Goal: Information Seeking & Learning: Check status

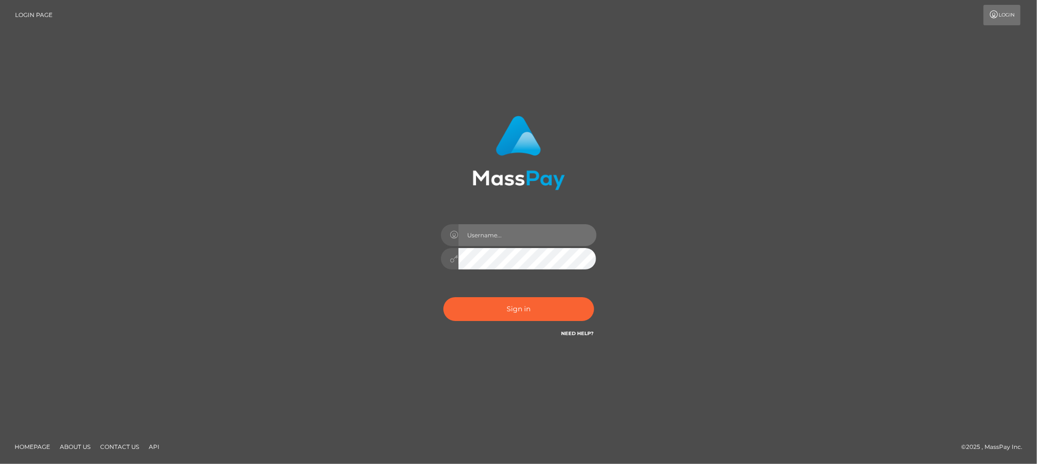
click at [496, 240] on input "text" at bounding box center [527, 235] width 138 height 22
type input "Allyssa"
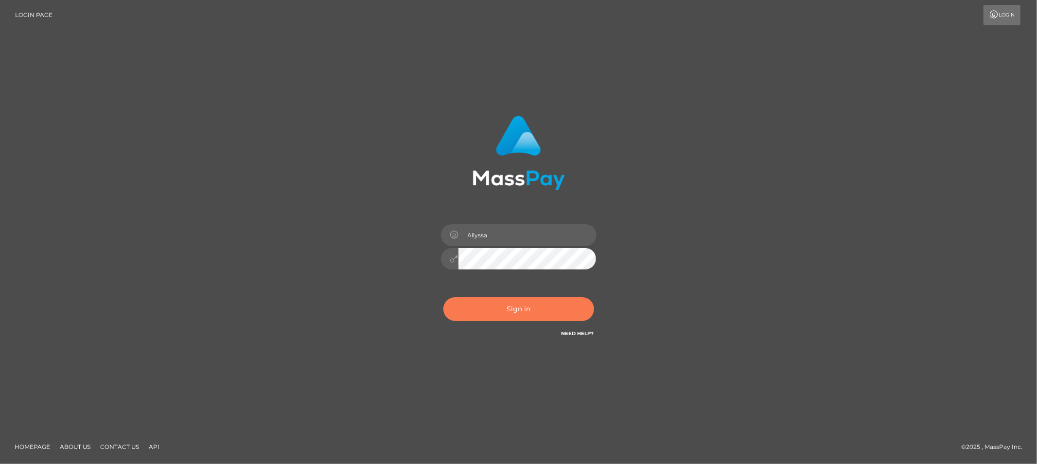
click at [463, 302] on button "Sign in" at bounding box center [518, 309] width 151 height 24
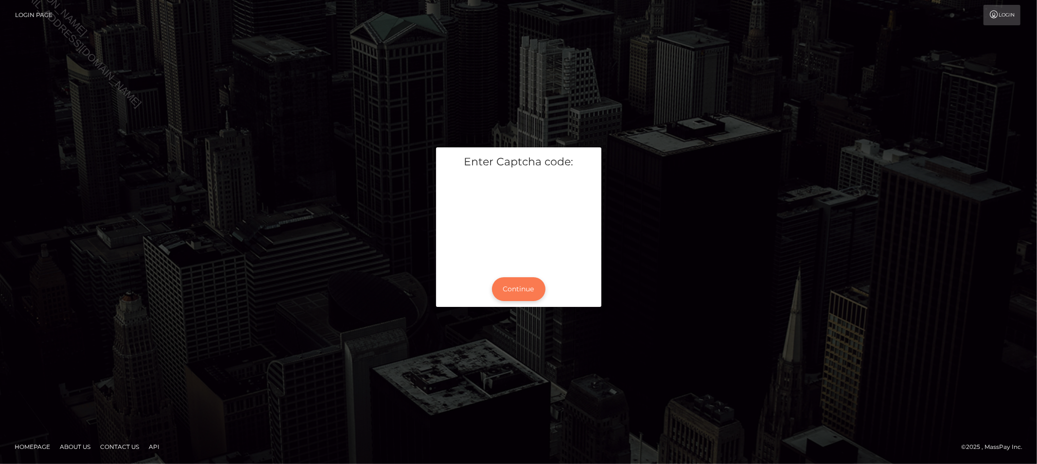
click at [517, 290] on button "Continue" at bounding box center [518, 289] width 53 height 24
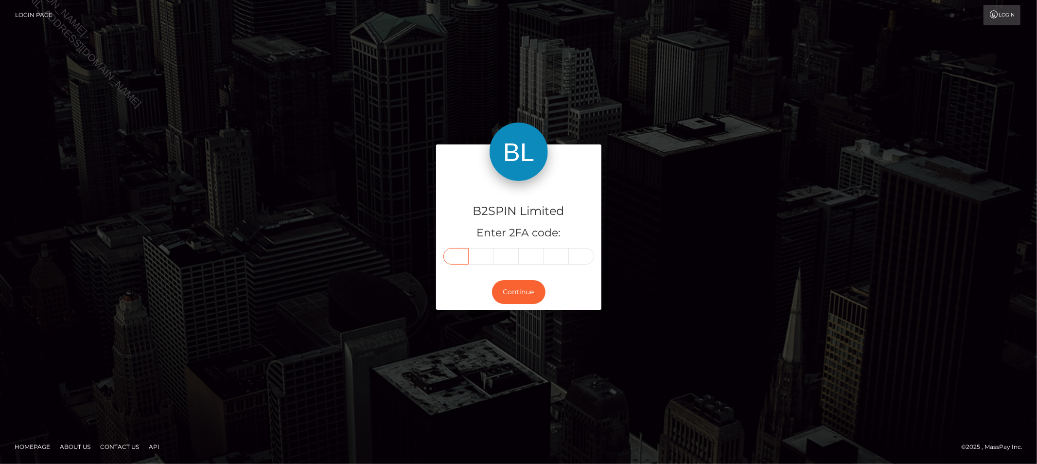
click at [456, 253] on input "text" at bounding box center [455, 256] width 25 height 17
click at [458, 251] on input "text" at bounding box center [455, 256] width 25 height 17
type input "9"
type input "5"
type input "1"
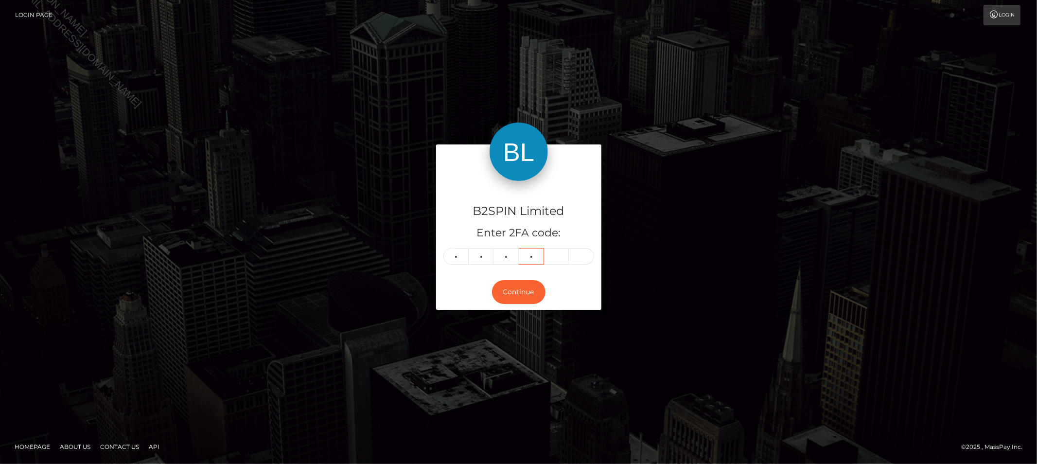
type input "8"
type input "0"
type input "4"
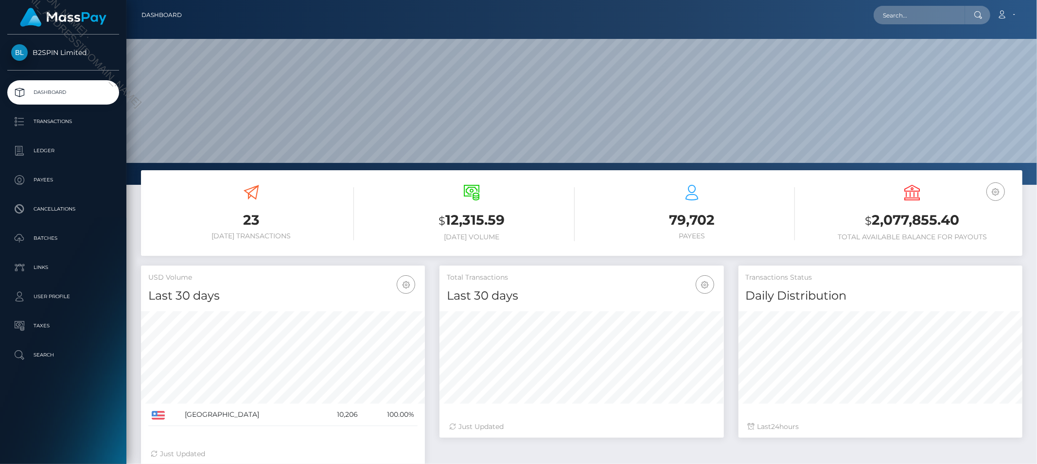
scroll to position [172, 284]
click at [914, 18] on input "text" at bounding box center [919, 15] width 91 height 18
paste input "3378920"
click at [903, 16] on input "3378920" at bounding box center [919, 15] width 91 height 18
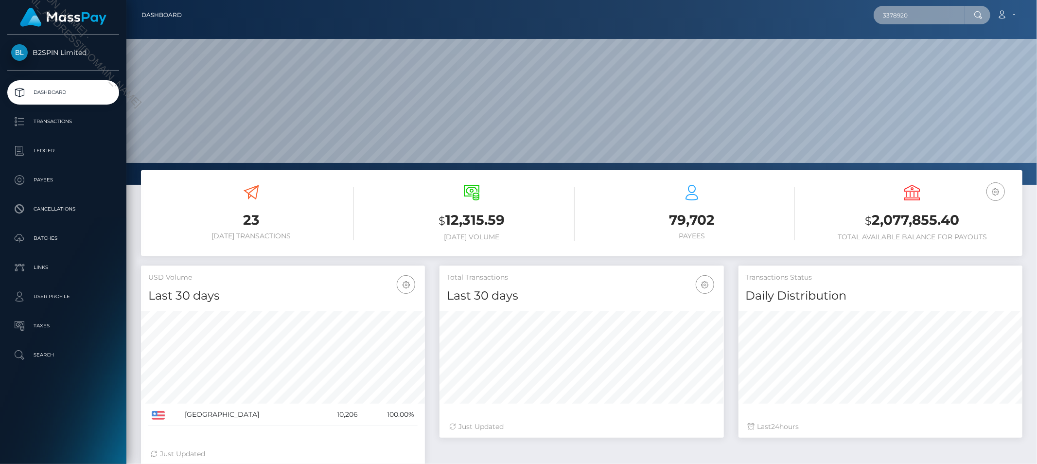
paste input "2ff5047c-f918-49af-821f-fda6003436ca"
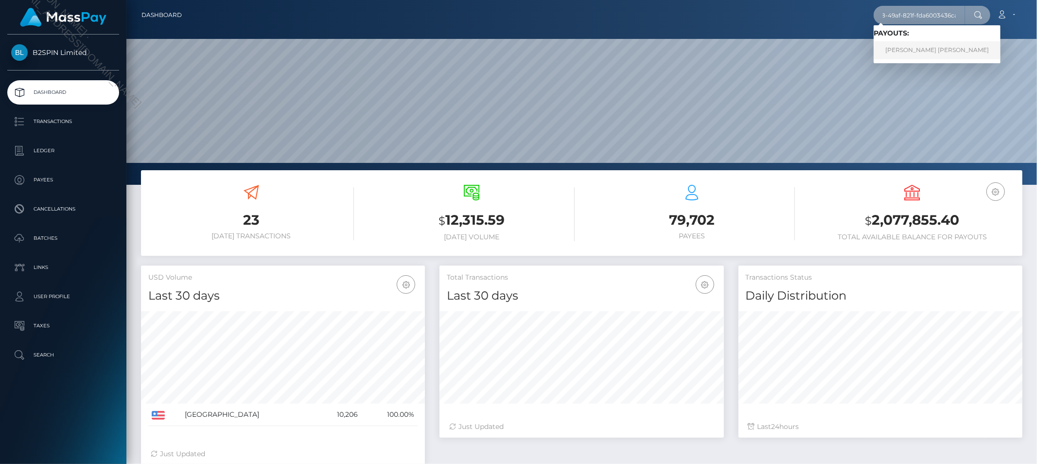
type input "2ff5047c-f918-49af-821f-fda6003436ca"
click at [912, 54] on link "THOMAS GILBERT DUVALL" at bounding box center [937, 50] width 127 height 18
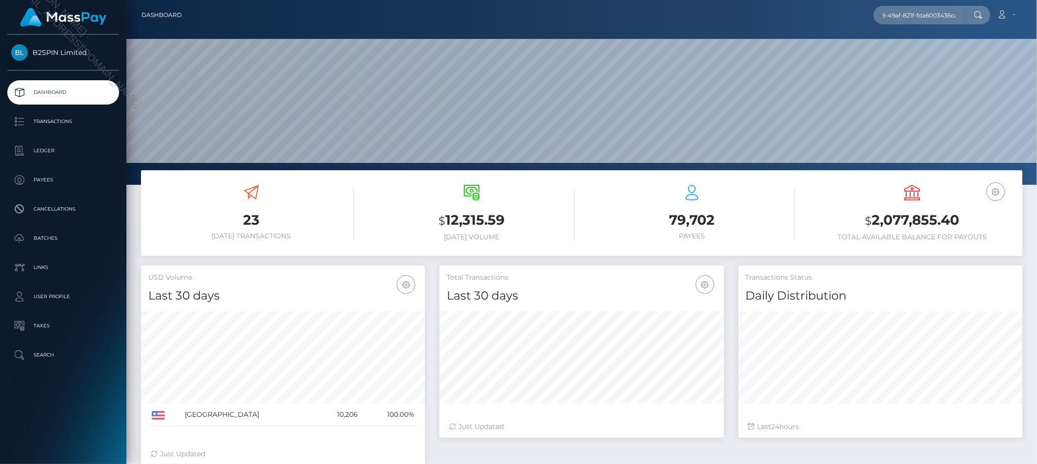
scroll to position [0, 0]
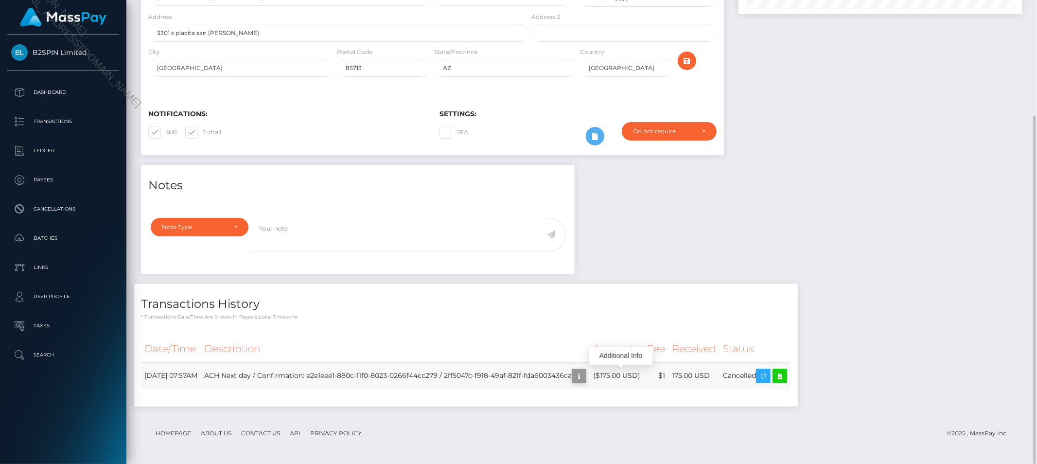
scroll to position [117, 284]
click at [586, 377] on button "button" at bounding box center [579, 376] width 15 height 15
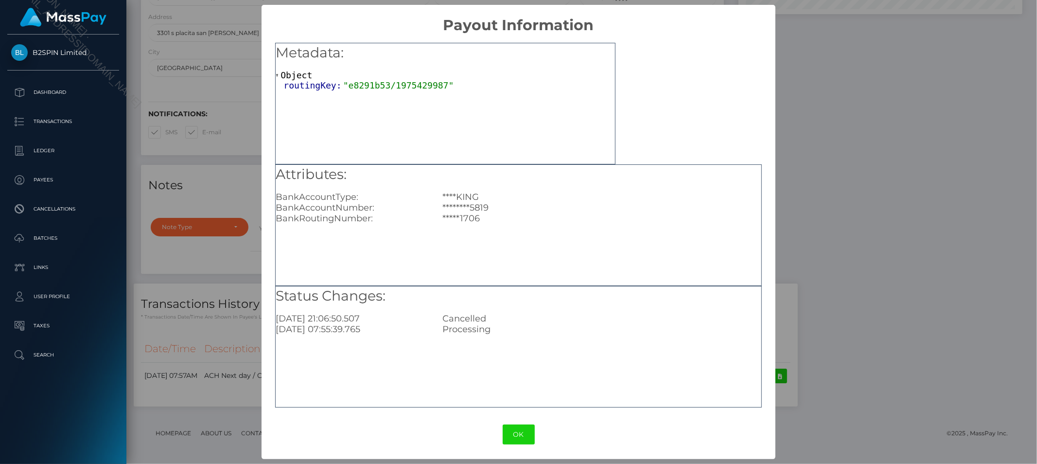
click at [915, 190] on div "× Payout Information Metadata: Object routingKey: "e8291b53/1975429987" Attribu…" at bounding box center [518, 232] width 1037 height 464
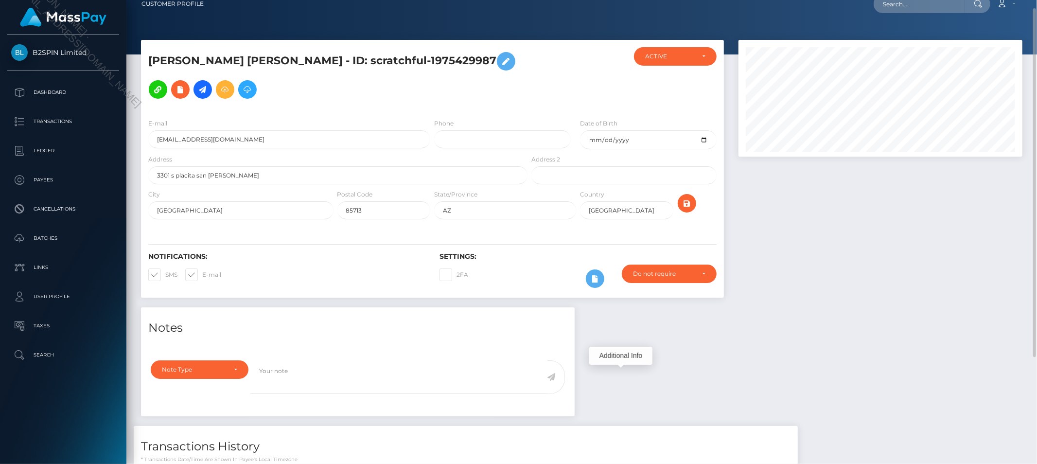
scroll to position [0, 0]
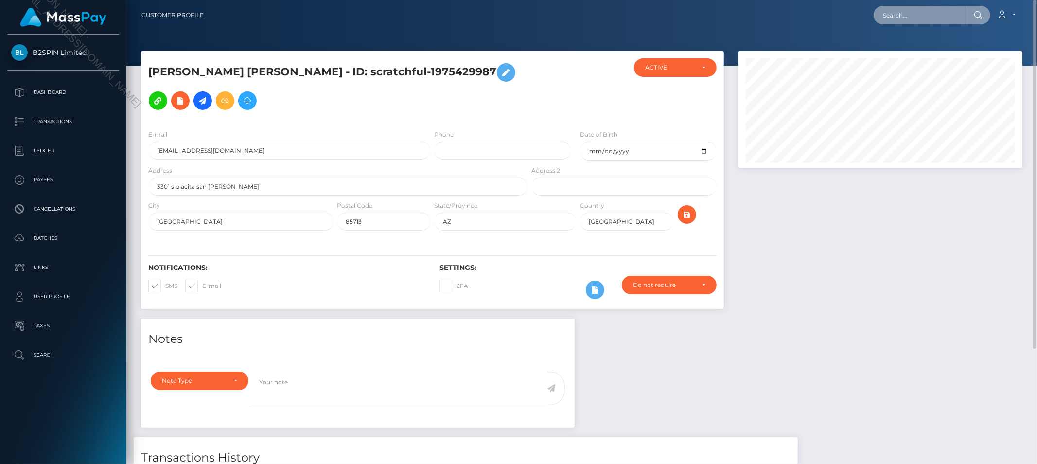
click at [882, 13] on input "text" at bounding box center [919, 15] width 91 height 18
paste input "260638cb-79c4-4b8a-9049-4d2b51c07e9d"
type input "260638cb-79c4-4b8a-9049-4d2b51c07e9d"
click at [896, 48] on link "VARIAN J BLUM" at bounding box center [913, 50] width 78 height 18
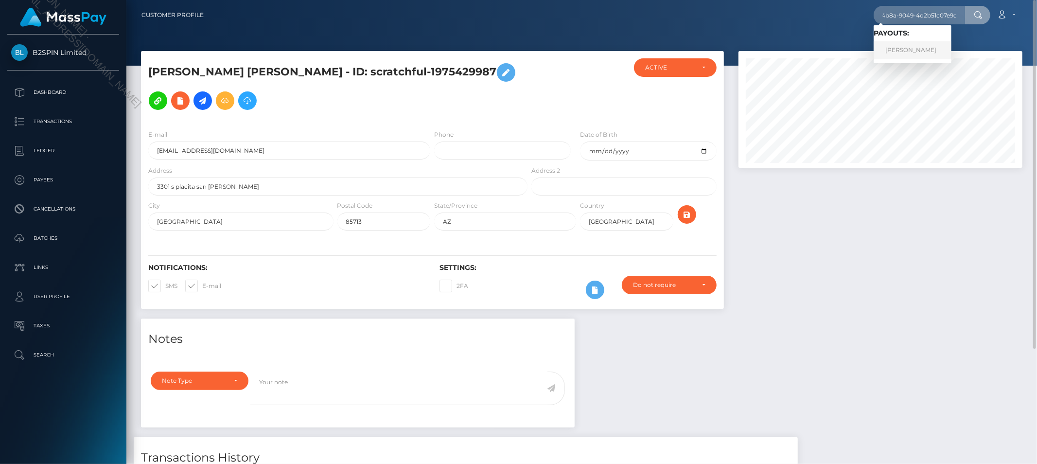
scroll to position [0, 0]
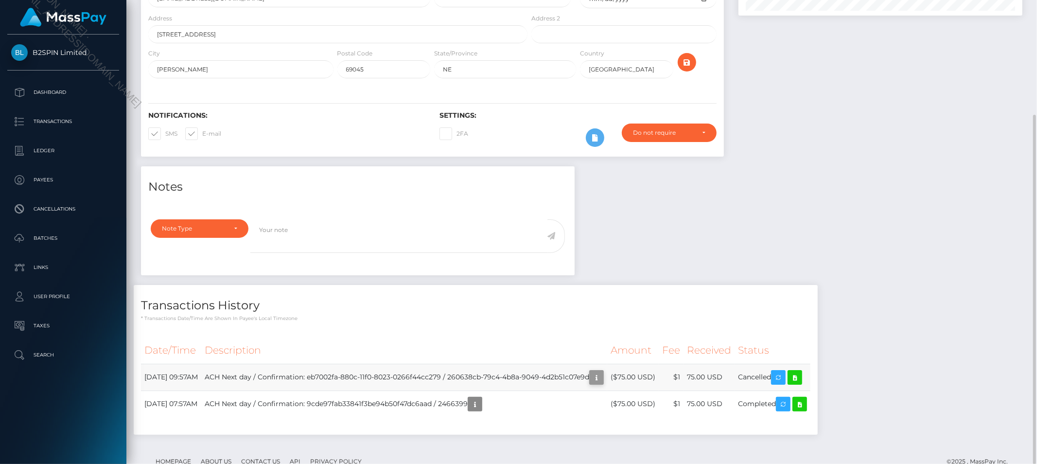
scroll to position [117, 284]
click at [602, 371] on icon "button" at bounding box center [597, 377] width 12 height 12
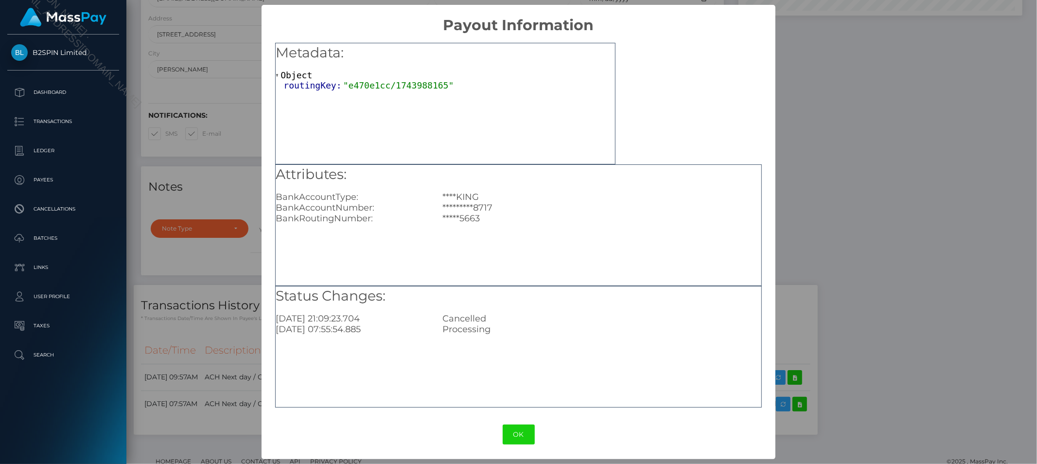
click at [874, 236] on div "× Payout Information Metadata: Object routingKey: "e470e1cc/1743988165" Attribu…" at bounding box center [518, 232] width 1037 height 464
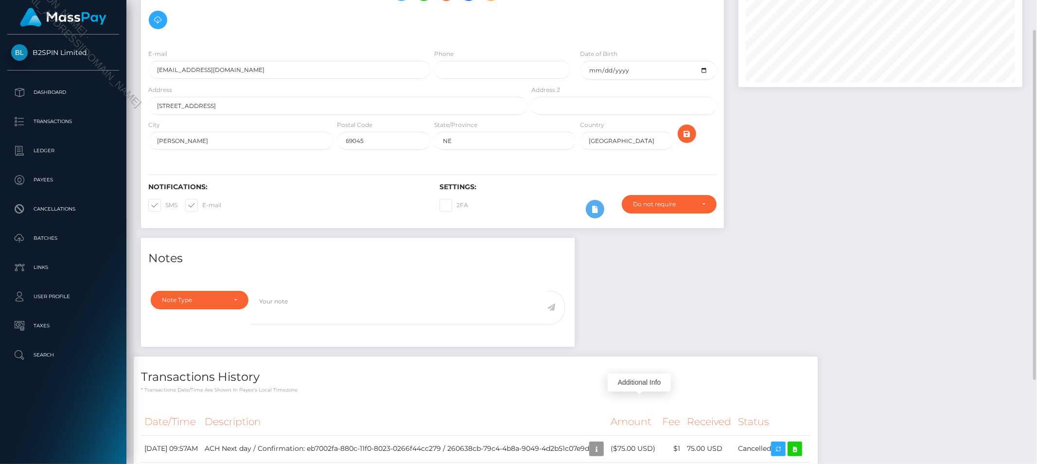
scroll to position [0, 0]
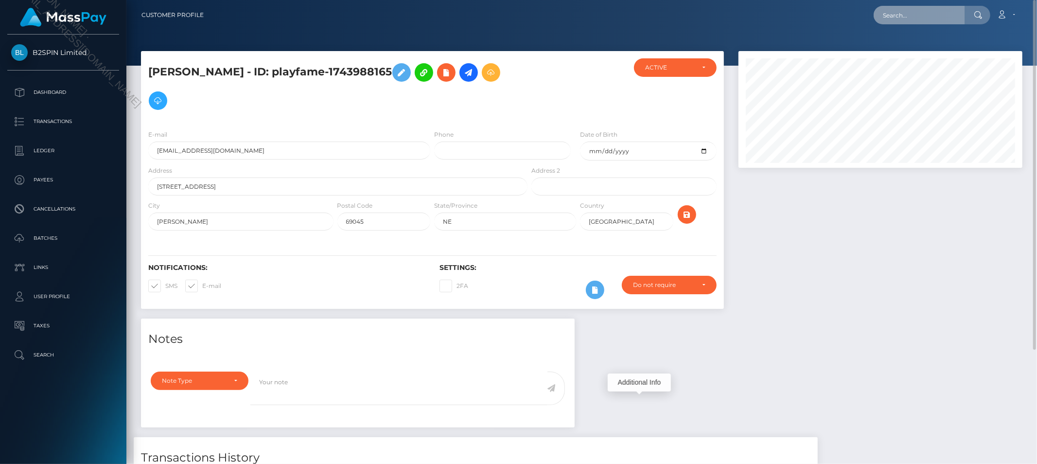
click at [925, 11] on input "text" at bounding box center [919, 15] width 91 height 18
paste input "80c7c2eb-df96-4fe7-9b42-6fc697d69af6"
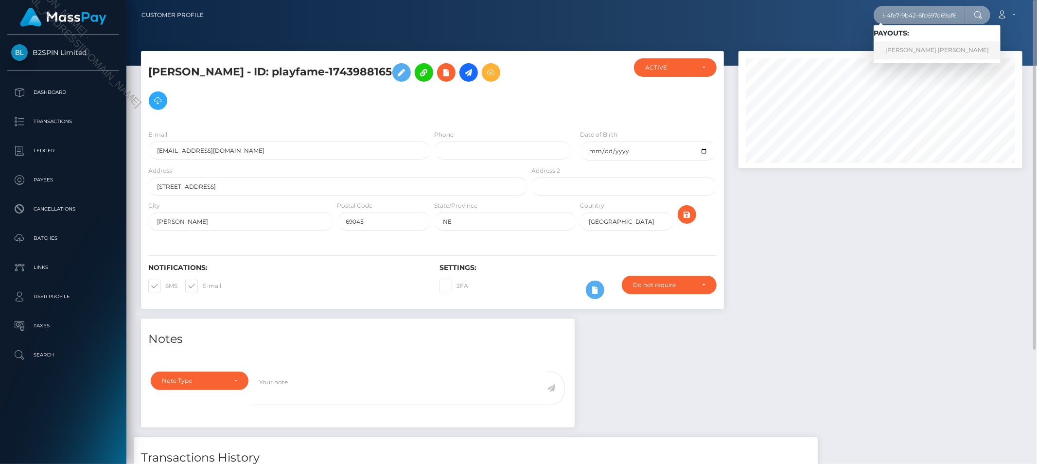
type input "80c7c2eb-df96-4fe7-9b42-6fc697d69af6"
click at [914, 45] on link "[PERSON_NAME] [PERSON_NAME]" at bounding box center [937, 50] width 127 height 18
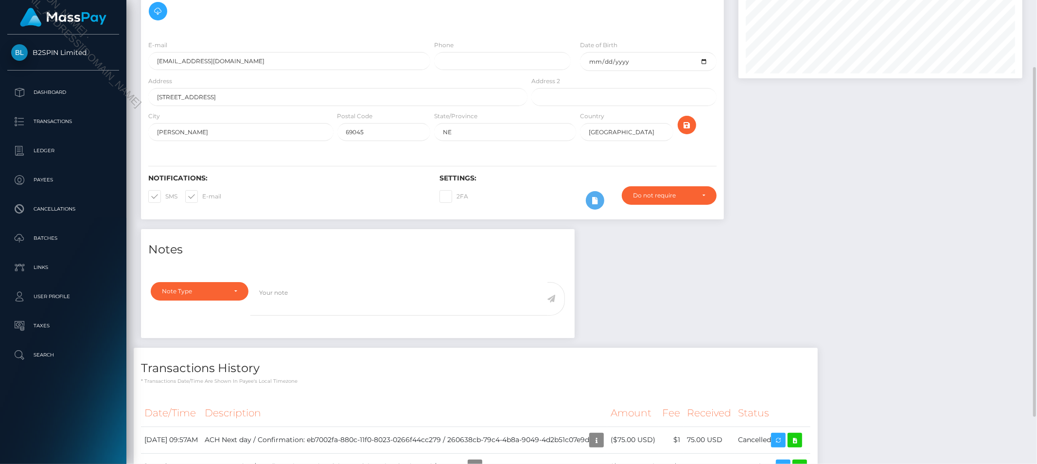
scroll to position [152, 0]
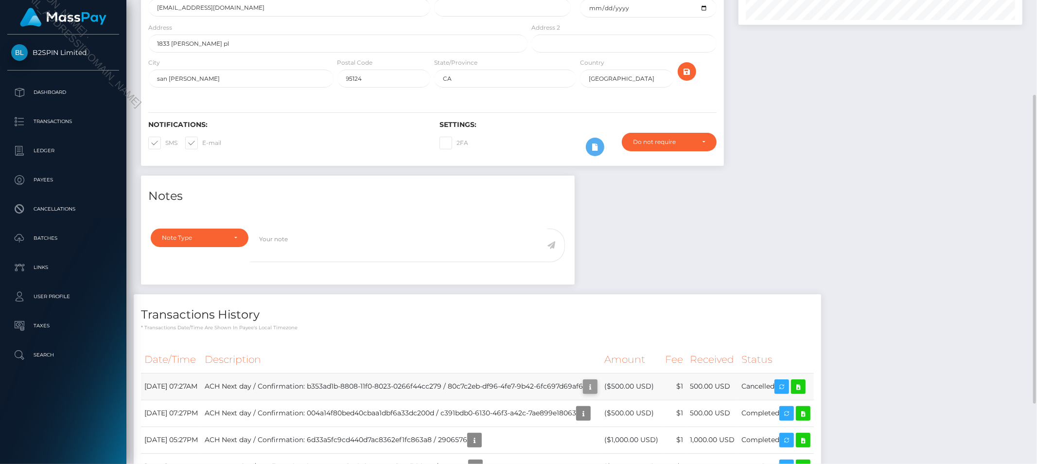
scroll to position [117, 284]
click at [596, 384] on icon "button" at bounding box center [590, 387] width 12 height 12
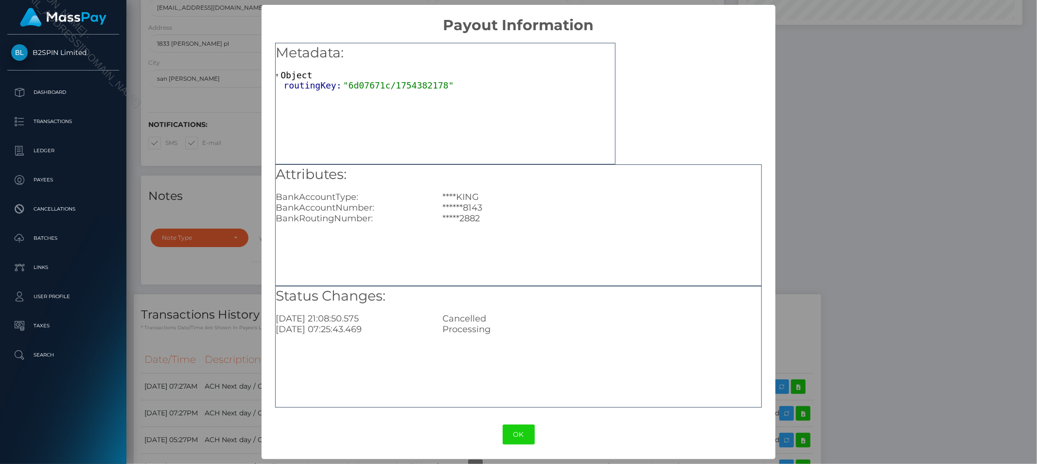
click at [880, 206] on div "× Payout Information Metadata: Object routingKey: "6d07671c/1754382178" Attribu…" at bounding box center [518, 232] width 1037 height 464
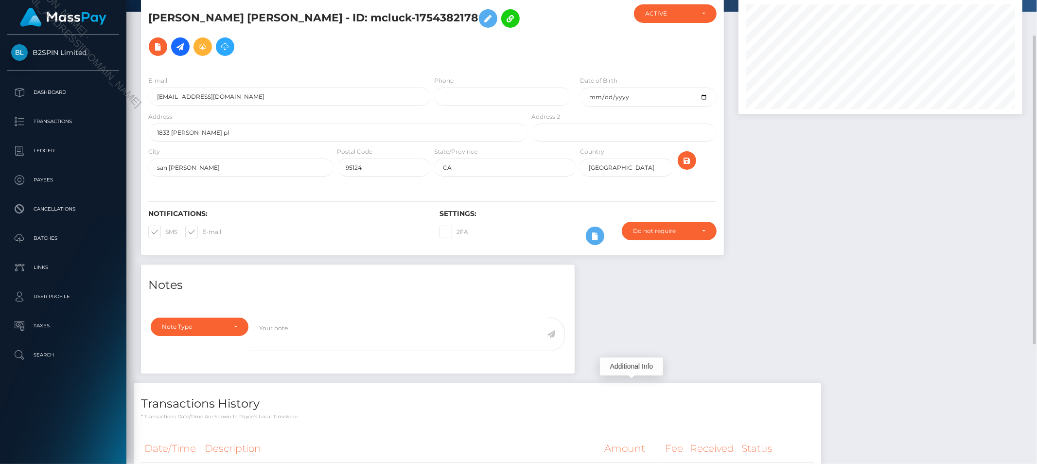
scroll to position [0, 0]
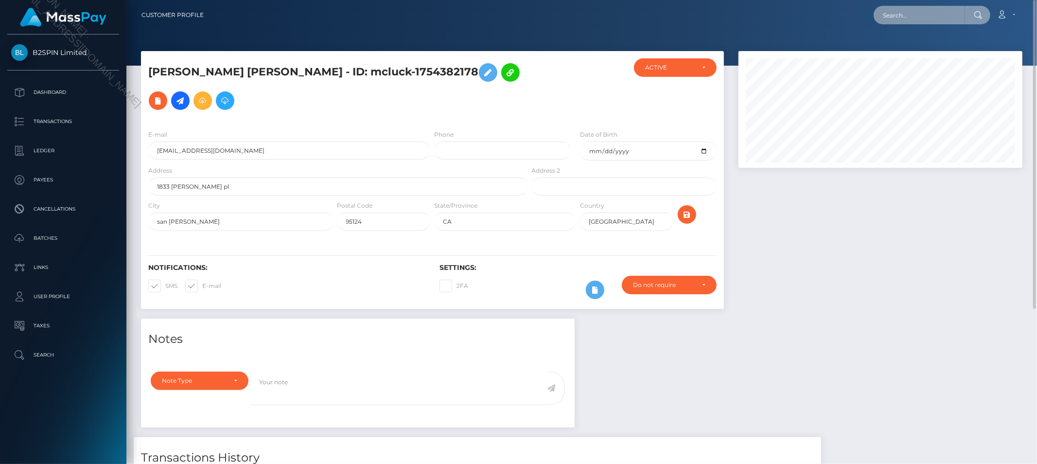
click at [931, 15] on input "text" at bounding box center [919, 15] width 91 height 18
paste input "a33e5d05-c059-4b09-9add-ac3695ad8777"
type input "a33e5d05-c059-4b09-9add-ac3695ad8777"
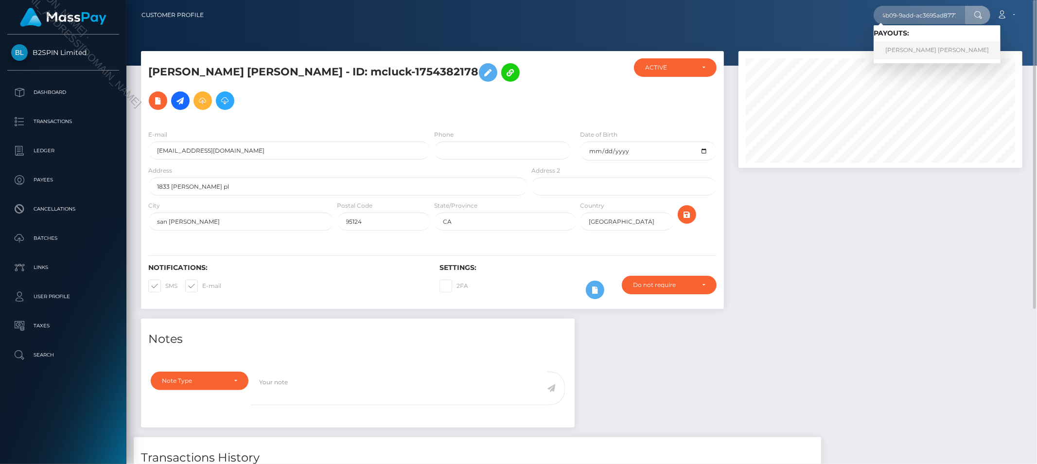
click at [916, 49] on link "BENJAMIN TYLER MARCUS" at bounding box center [937, 50] width 127 height 18
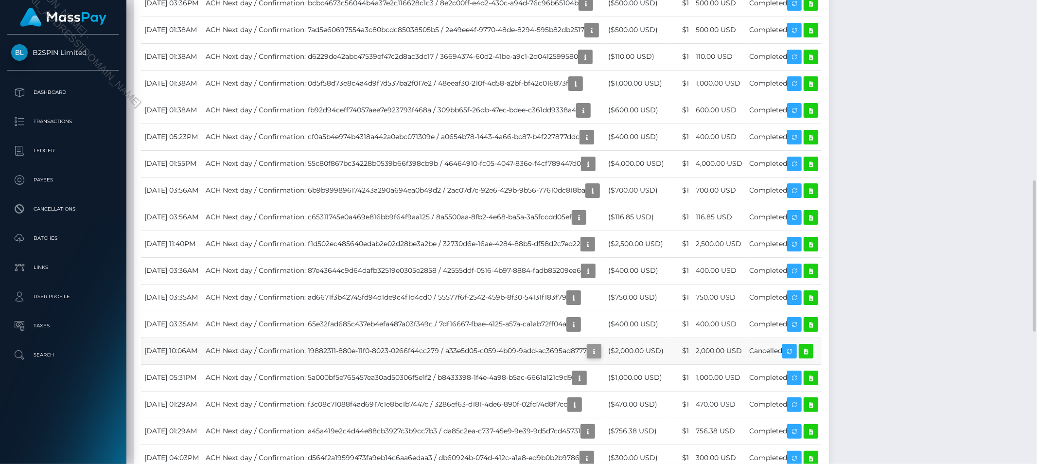
scroll to position [117, 284]
click at [600, 355] on icon "button" at bounding box center [594, 351] width 12 height 12
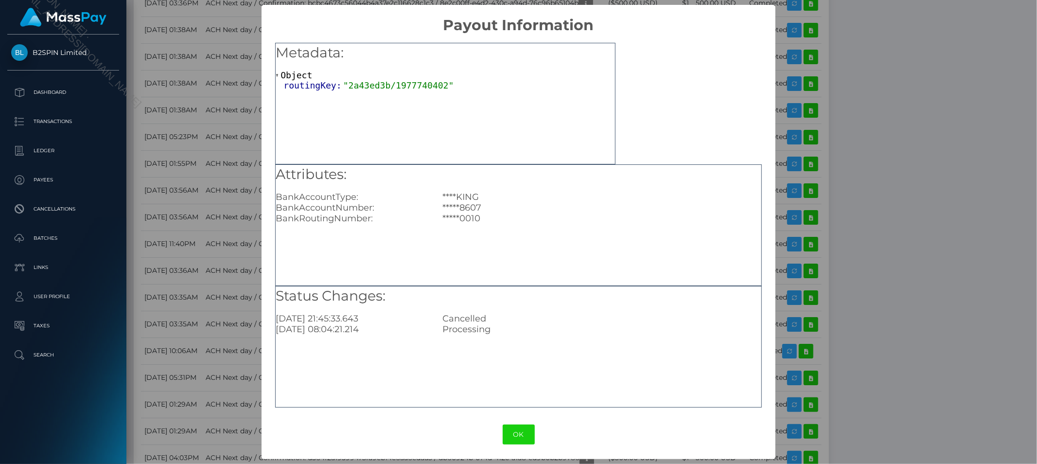
click at [984, 236] on div "× Payout Information Metadata: Object routingKey: "2a43ed3b/1977740402" Attribu…" at bounding box center [518, 232] width 1037 height 464
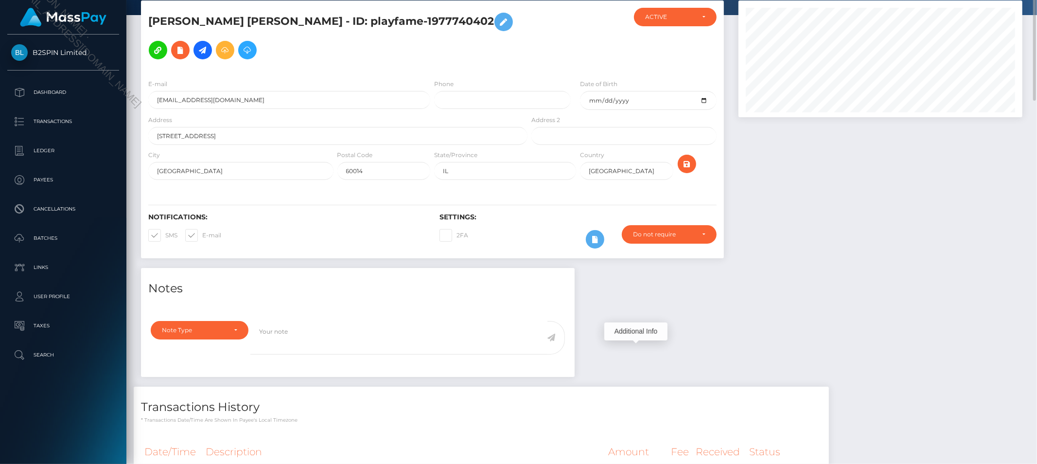
scroll to position [0, 0]
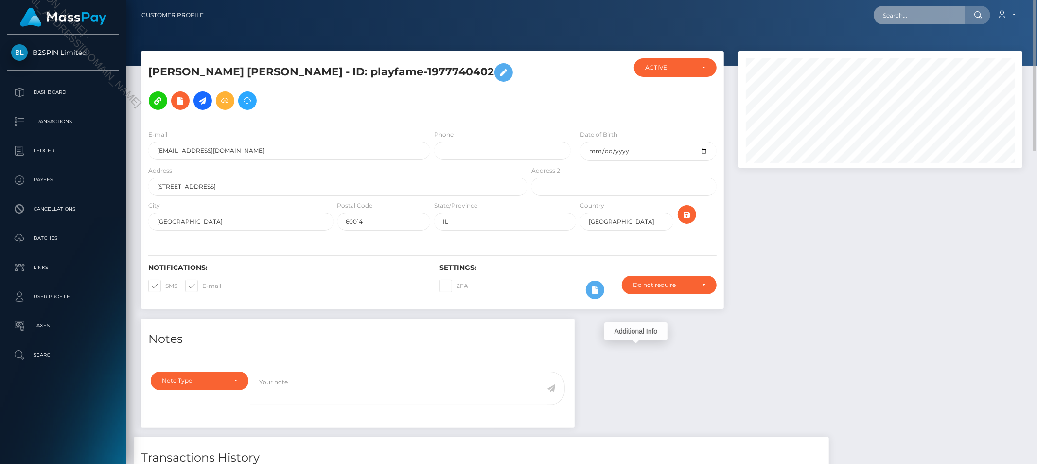
click at [925, 17] on input "text" at bounding box center [919, 15] width 91 height 18
paste input "89864427-643c-48a7-80a8-e48c7d5f76ba"
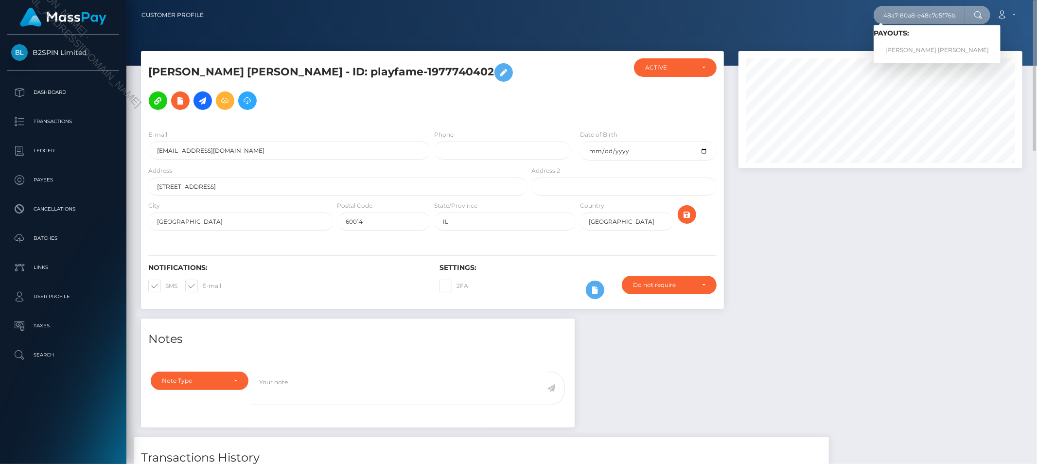
type input "89864427-643c-48a7-80a8-e48c7d5f76ba"
drag, startPoint x: 925, startPoint y: 43, endPoint x: 922, endPoint y: 49, distance: 6.5
click at [925, 43] on link "LOGAN DALE FARMER" at bounding box center [937, 50] width 127 height 18
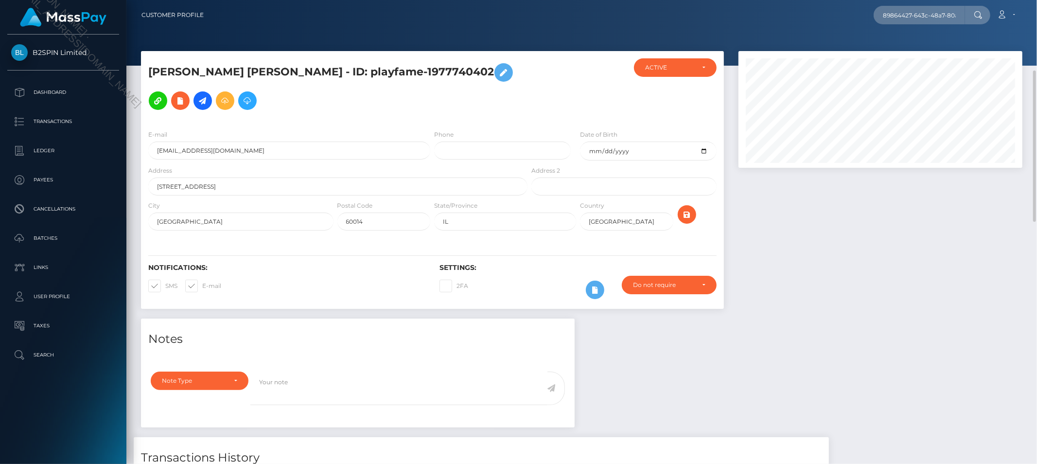
scroll to position [89, 0]
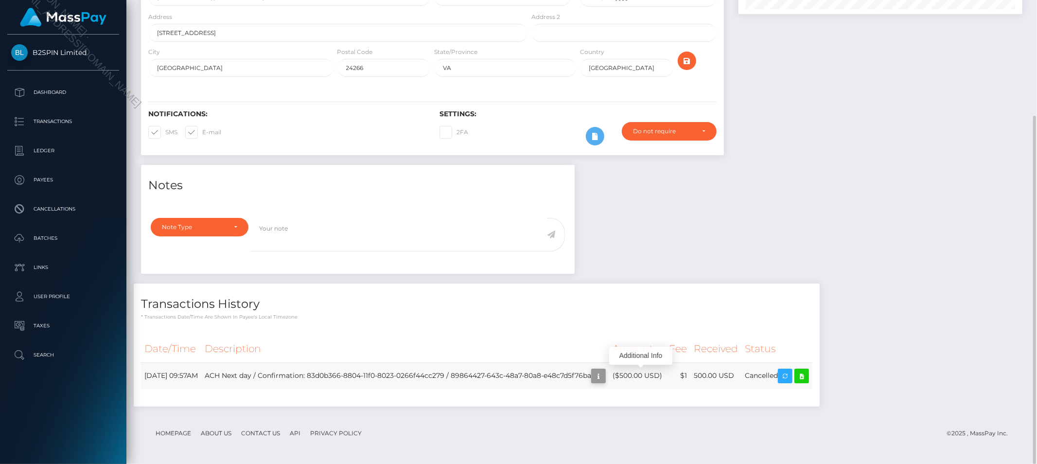
scroll to position [117, 284]
click at [604, 373] on icon "button" at bounding box center [599, 376] width 12 height 12
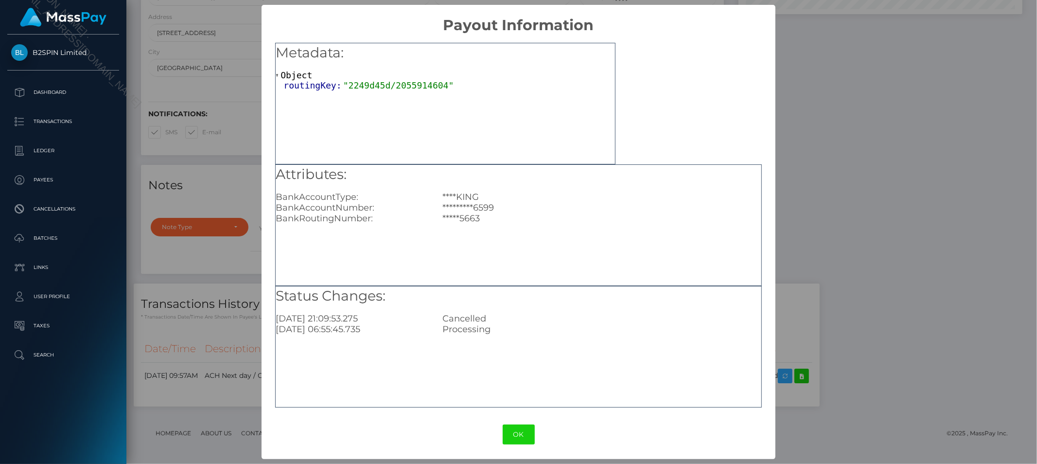
click at [830, 148] on div "× Payout Information Metadata: Object routingKey: "2249d45d/2055914604" Attribu…" at bounding box center [518, 232] width 1037 height 464
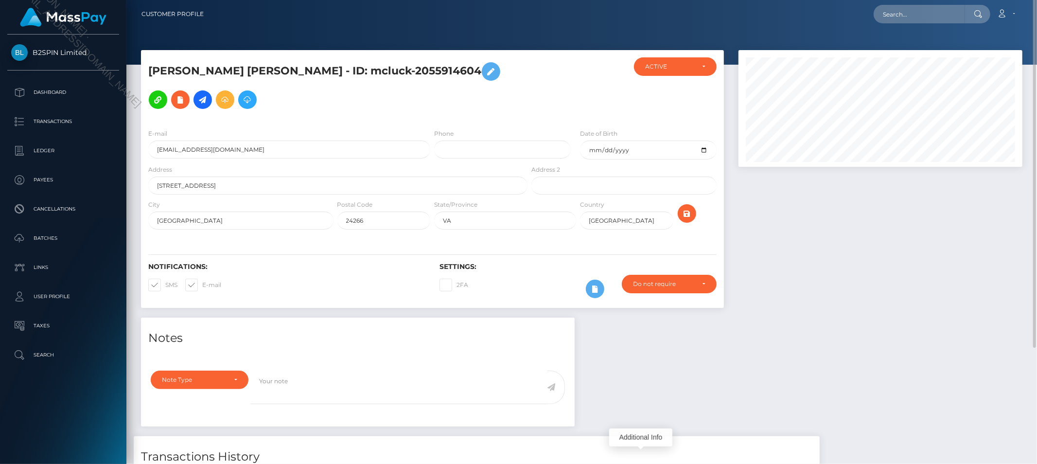
scroll to position [0, 0]
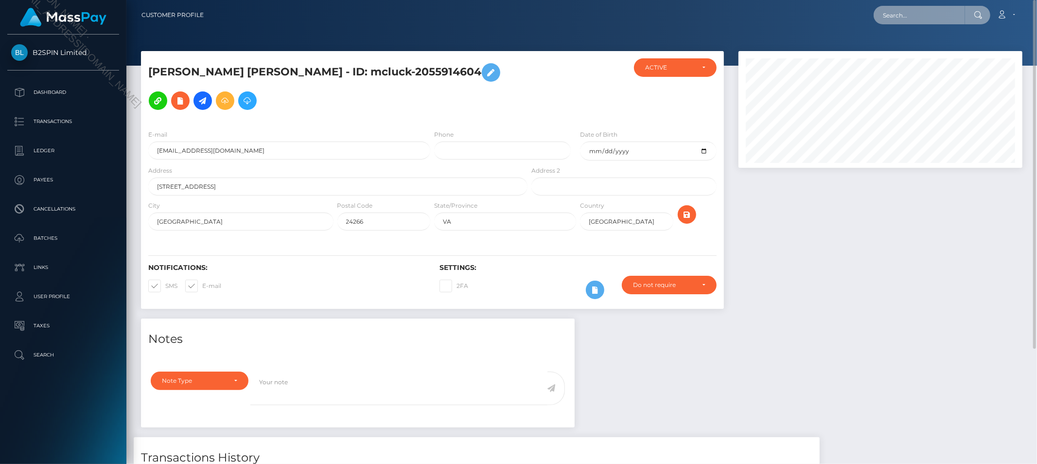
click at [933, 18] on input "text" at bounding box center [919, 15] width 91 height 18
paste input "12e7d697-23b6-4644-8325-ff95fd60055e"
type input "12e7d697-23b6-4644-8325-ff95fd60055e"
click at [913, 56] on link "[PERSON_NAME]" at bounding box center [913, 50] width 78 height 18
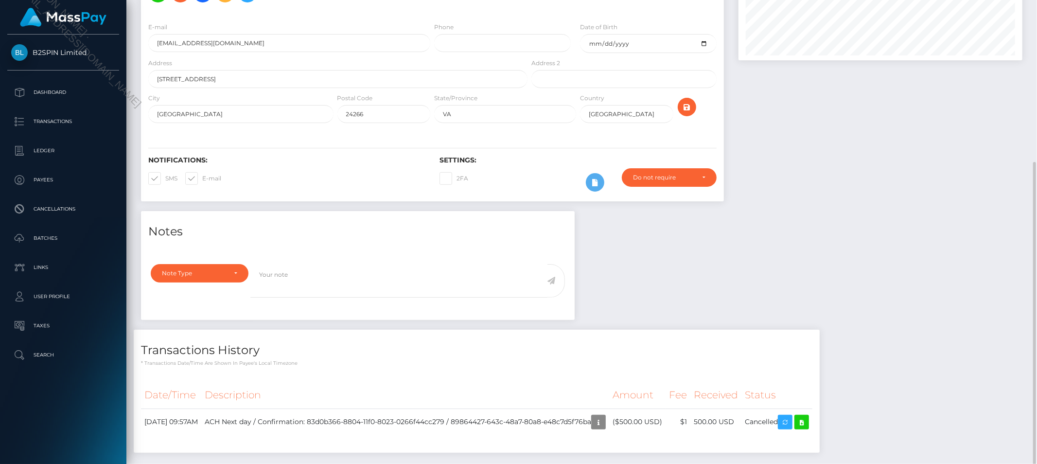
scroll to position [154, 0]
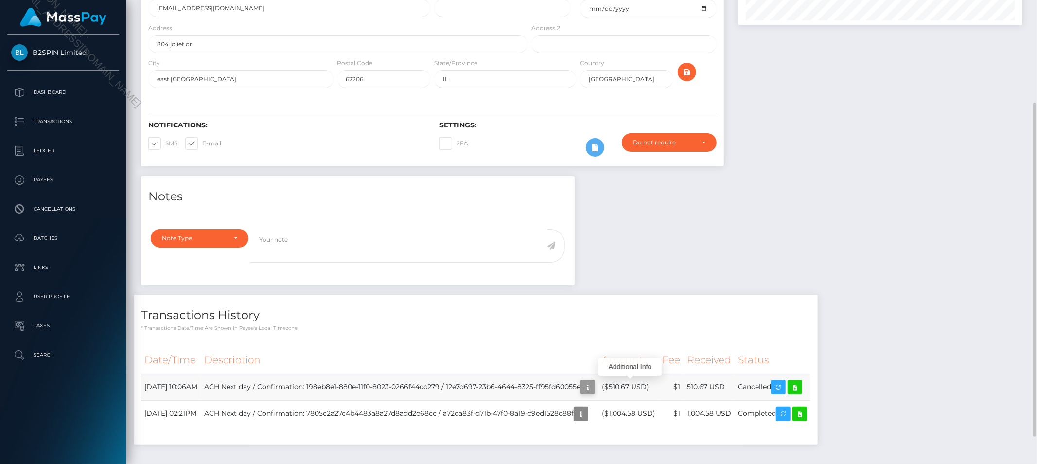
scroll to position [117, 284]
click at [594, 383] on icon "button" at bounding box center [588, 387] width 12 height 12
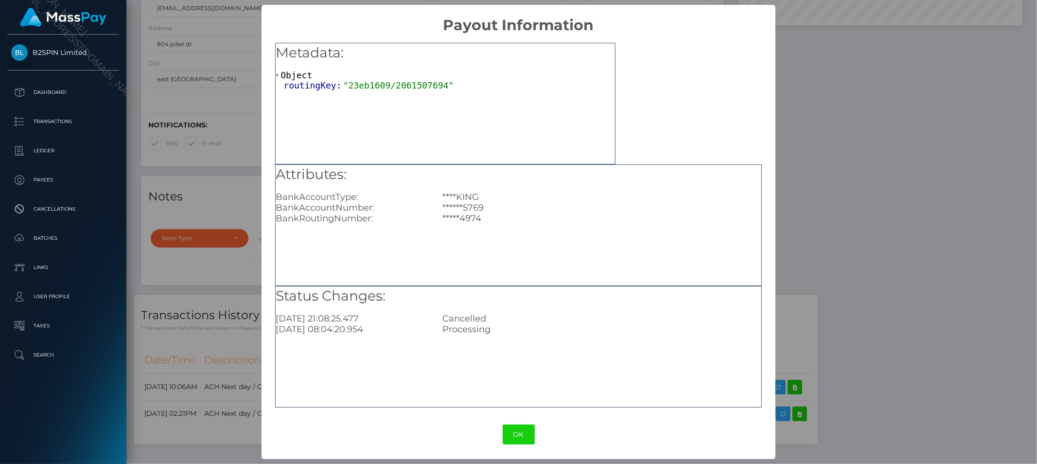
click at [965, 207] on div "× Payout Information Metadata: Object routingKey: "23eb1609/2061507694" Attribu…" at bounding box center [518, 232] width 1037 height 464
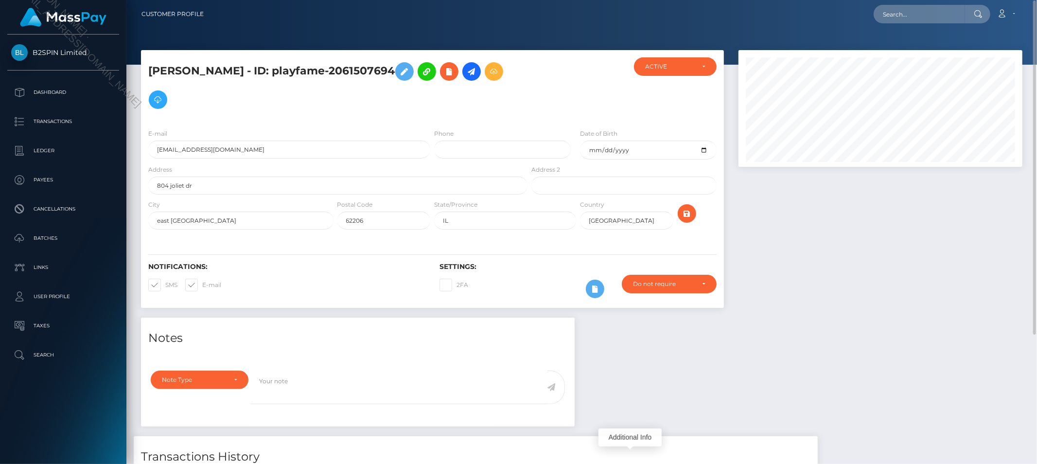
scroll to position [0, 0]
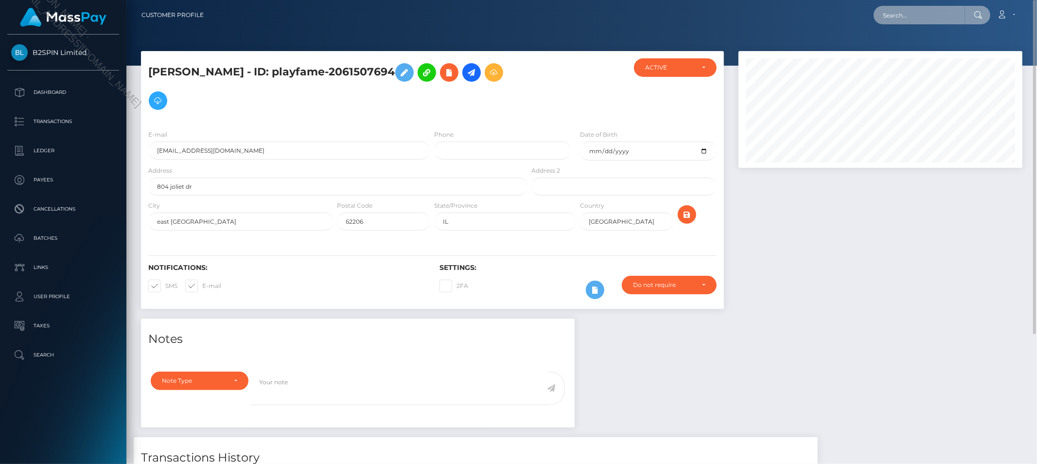
click at [921, 17] on input "text" at bounding box center [919, 15] width 91 height 18
paste input "d3e1268b-bf66-441e-bb90-ca0e9c5a804d"
type input "d3e1268b-bf66-441e-bb90-ca0e9c5a804d"
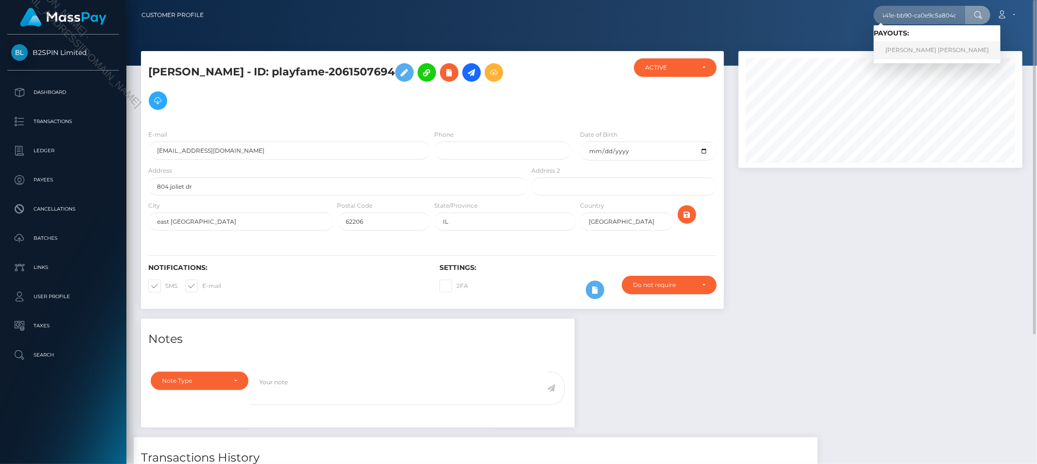
click at [911, 53] on link "[PERSON_NAME] [PERSON_NAME]" at bounding box center [937, 50] width 127 height 18
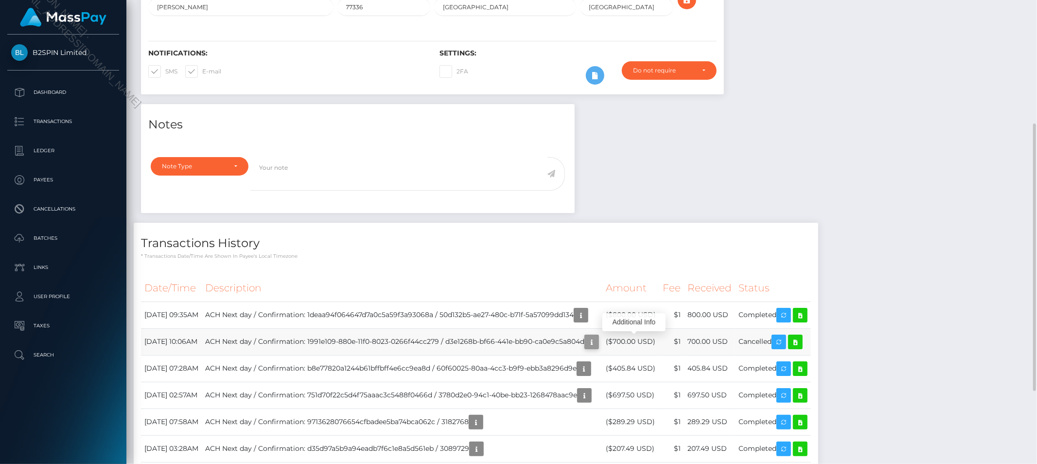
scroll to position [117, 284]
click at [597, 343] on icon "button" at bounding box center [592, 342] width 12 height 12
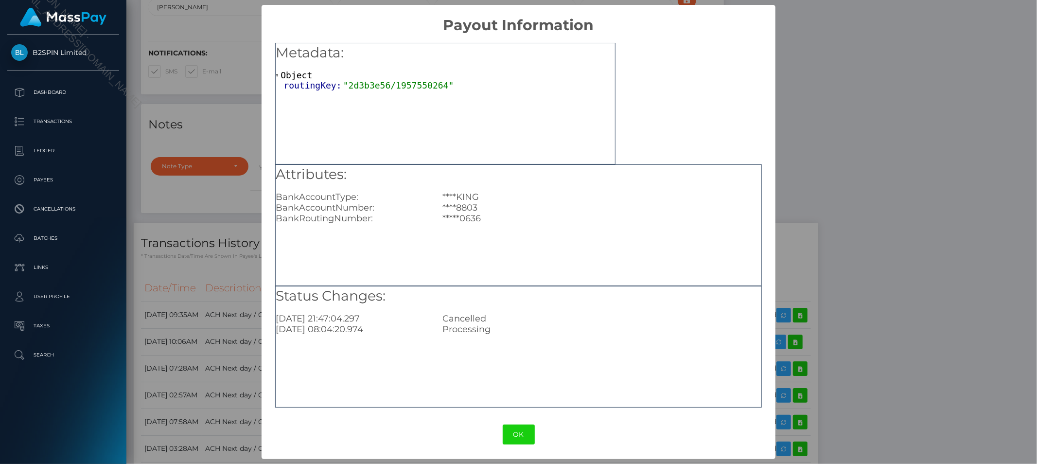
click at [944, 210] on div "× Payout Information Metadata: Object routingKey: "2d3b3e56/1957550264" Attribu…" at bounding box center [518, 232] width 1037 height 464
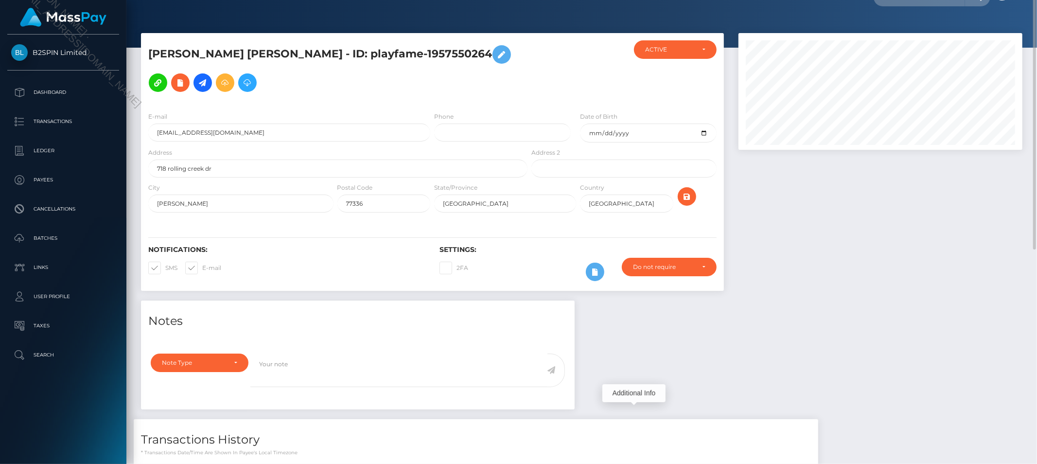
scroll to position [0, 0]
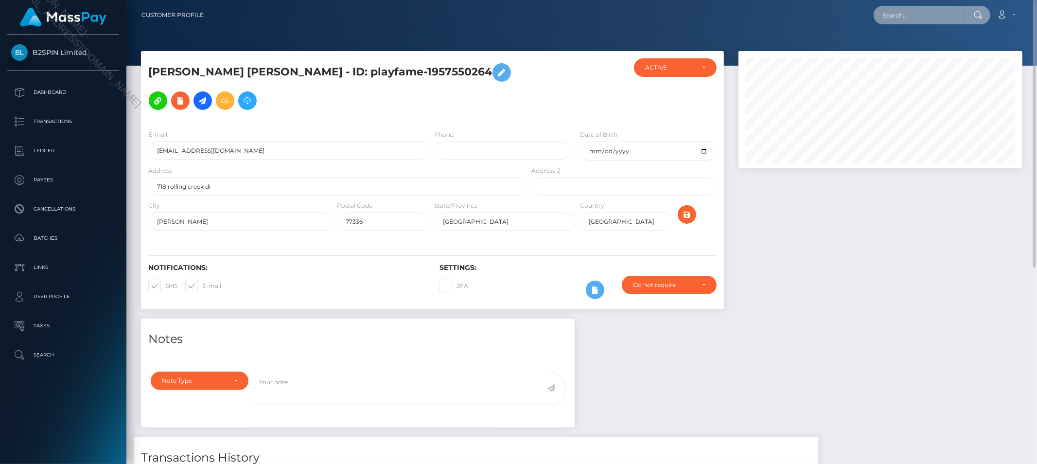
click at [924, 15] on input "text" at bounding box center [919, 15] width 91 height 18
paste input "6fc0a7bd-bbd7-462b-8ac7-9446b3717192"
type input "6fc0a7bd-bbd7-462b-8ac7-9446b3717192"
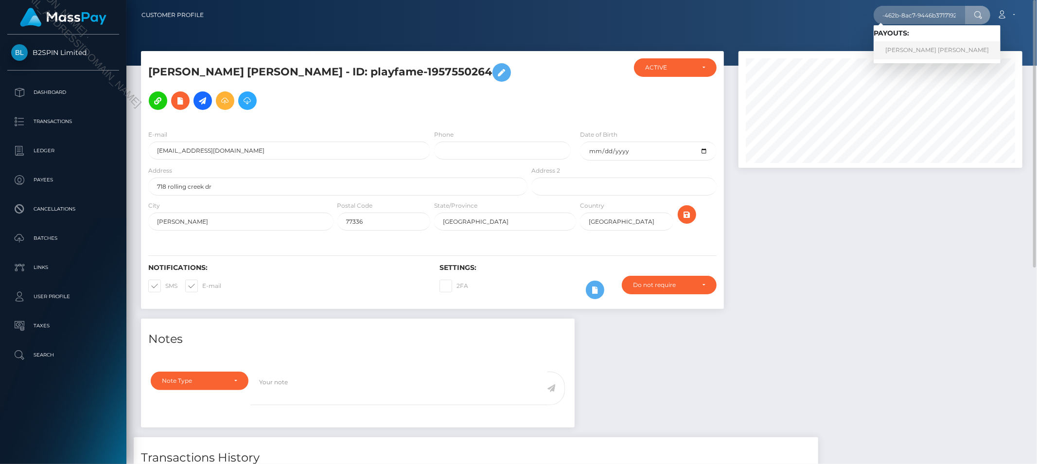
click at [921, 52] on link "[PERSON_NAME] [PERSON_NAME]" at bounding box center [937, 50] width 127 height 18
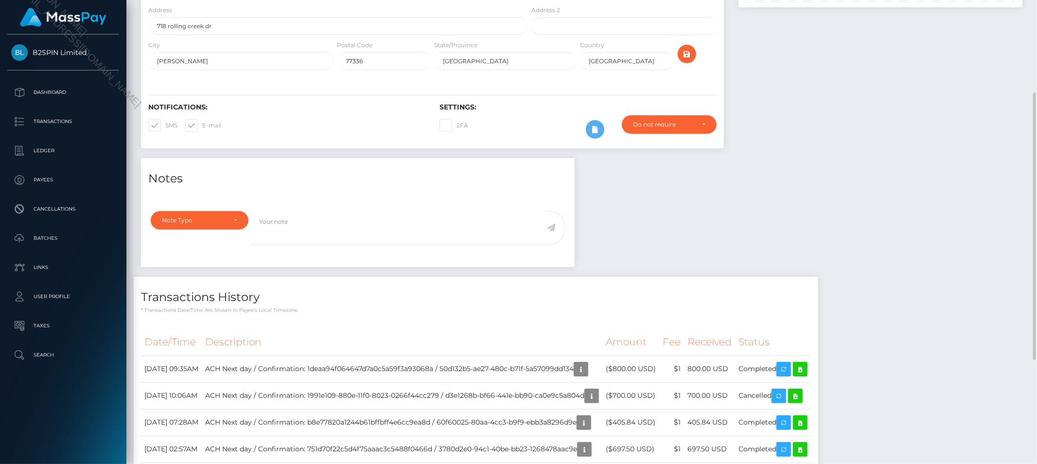
scroll to position [231, 0]
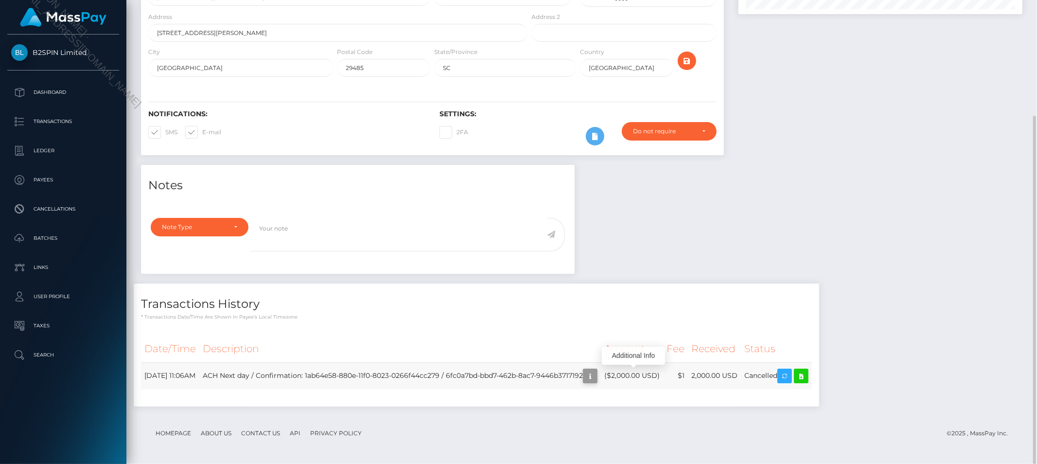
scroll to position [117, 284]
click at [596, 375] on icon "button" at bounding box center [590, 376] width 12 height 12
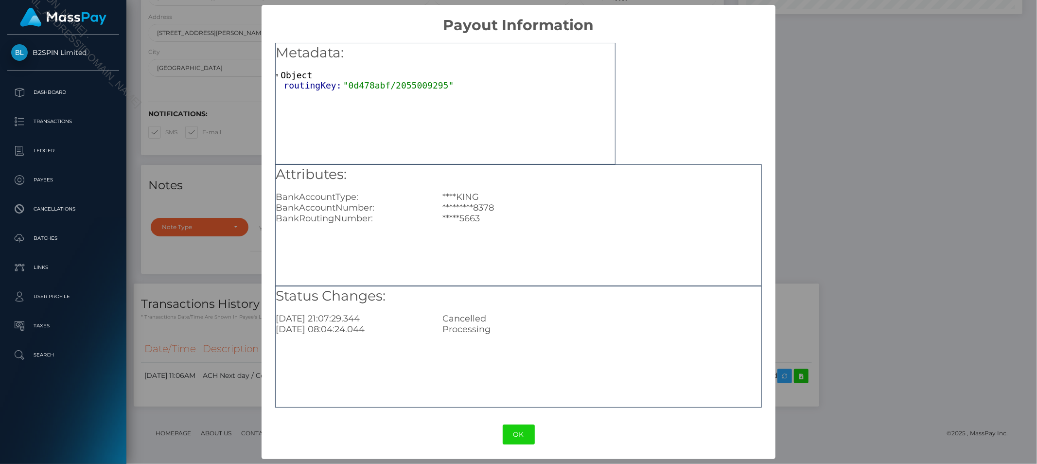
click at [858, 196] on div "× Payout Information Metadata: Object routingKey: "0d478abf/2055009295" Attribu…" at bounding box center [518, 232] width 1037 height 464
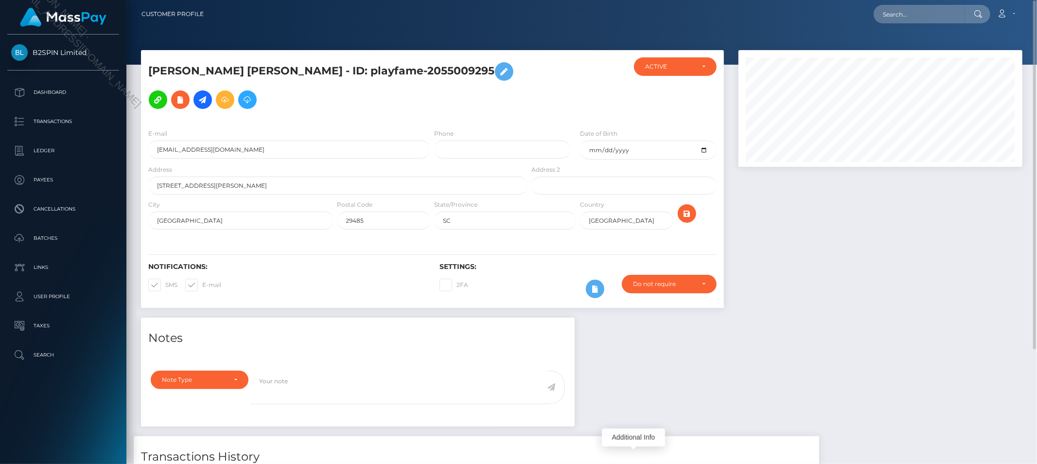
scroll to position [0, 0]
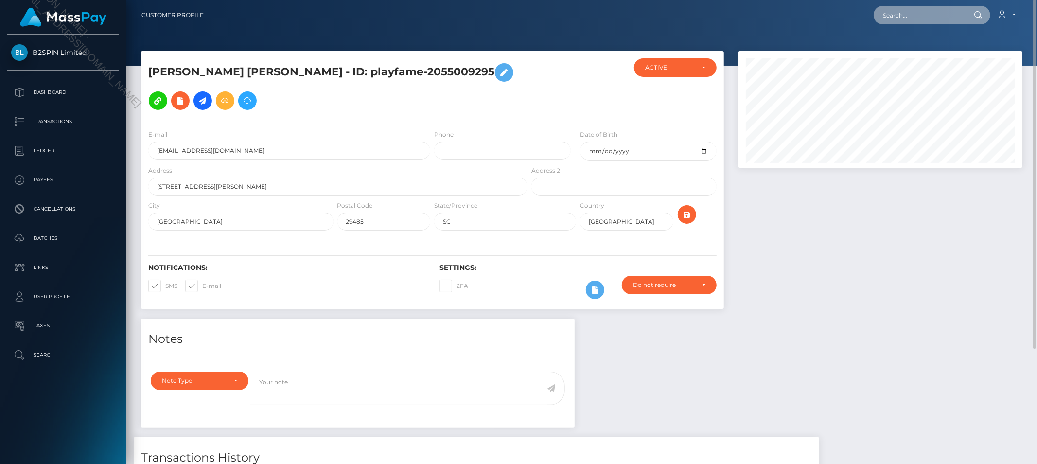
click at [944, 17] on input "text" at bounding box center [919, 15] width 91 height 18
paste input "d2aebd41-1359-4450-87cc-925bfa8d14f2"
type input "d2aebd41-1359-4450-87cc-925bfa8d14f2"
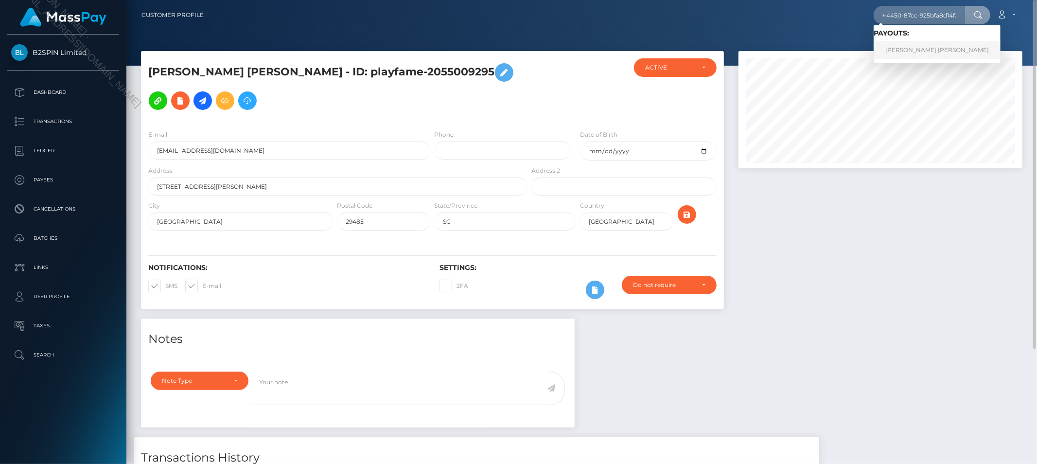
click at [920, 52] on link "RENATTA ALBERTA MATHIS" at bounding box center [937, 50] width 127 height 18
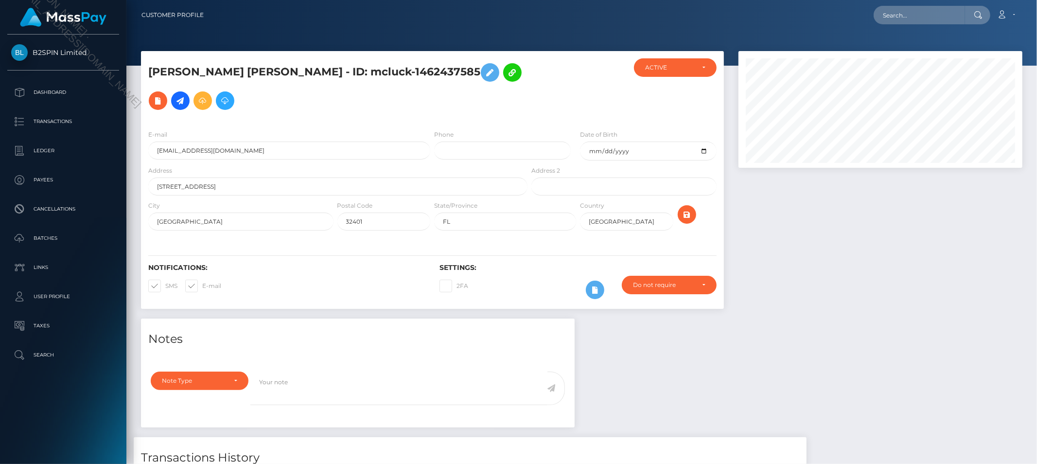
scroll to position [117, 284]
click at [996, 191] on div at bounding box center [880, 184] width 299 height 267
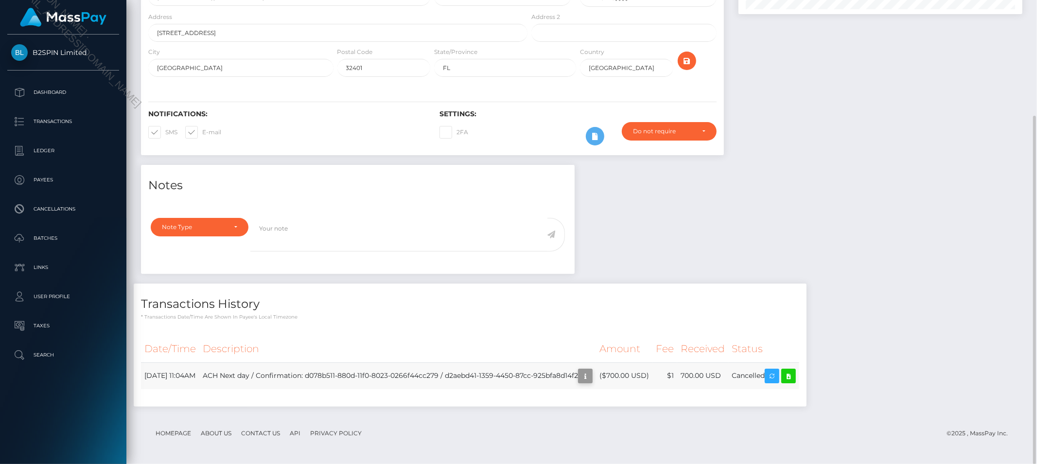
click at [591, 375] on icon "button" at bounding box center [586, 376] width 12 height 12
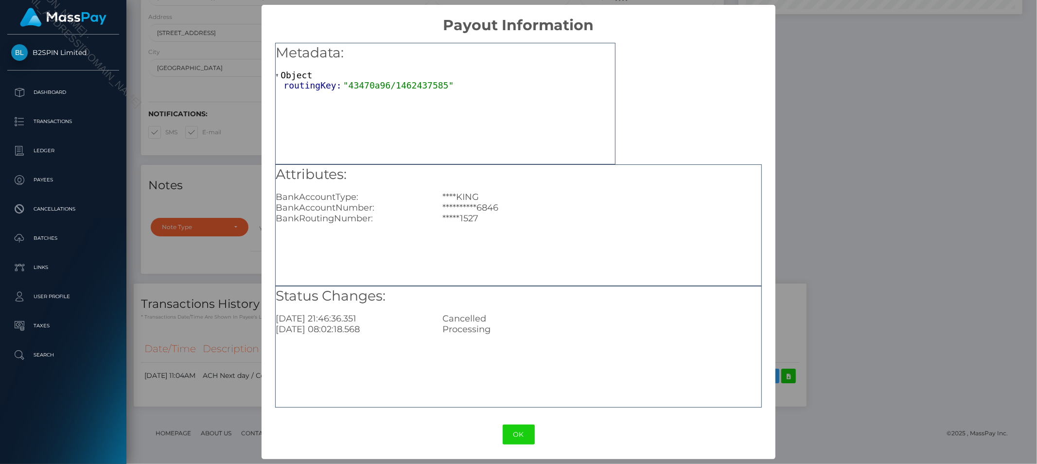
click at [901, 141] on div "**********" at bounding box center [518, 232] width 1037 height 464
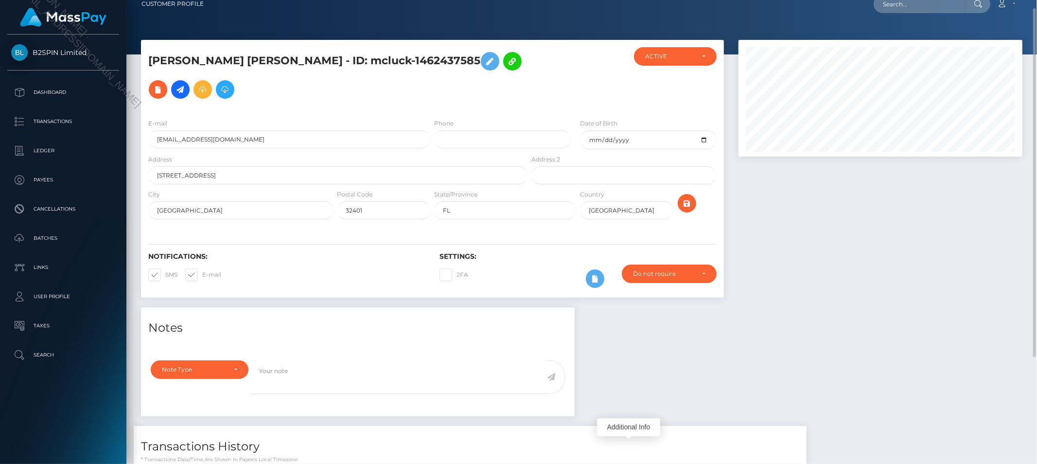
scroll to position [0, 0]
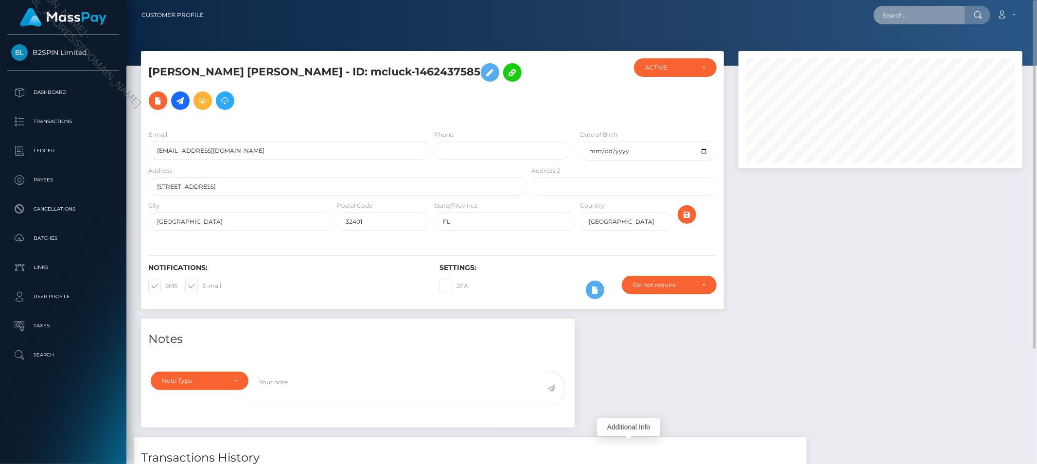
click at [941, 14] on input "text" at bounding box center [919, 15] width 91 height 18
paste input "d55fd1c6-b71f-456e-93e0-41e714989d3d"
type input "d55fd1c6-b71f-456e-93e0-41e714989d3d"
click at [911, 54] on link "DANIEL L STEARNS" at bounding box center [913, 50] width 78 height 18
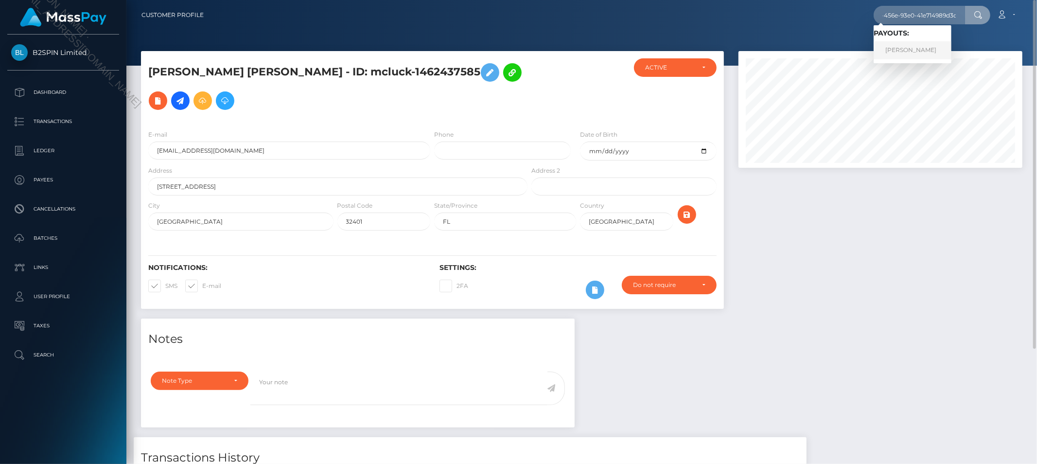
scroll to position [0, 0]
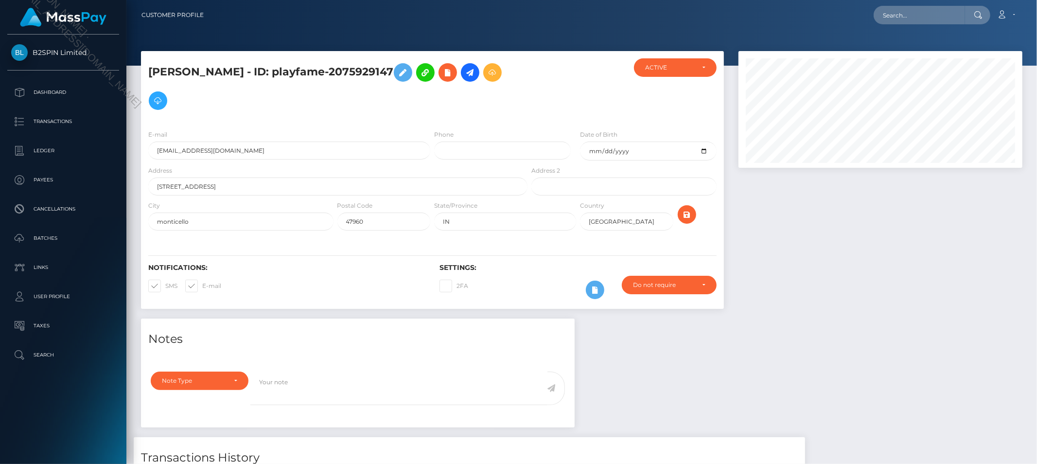
scroll to position [117, 284]
click at [969, 354] on div "Notes Note Type Compliance Clear Compliance General Note Type" at bounding box center [582, 443] width 896 height 251
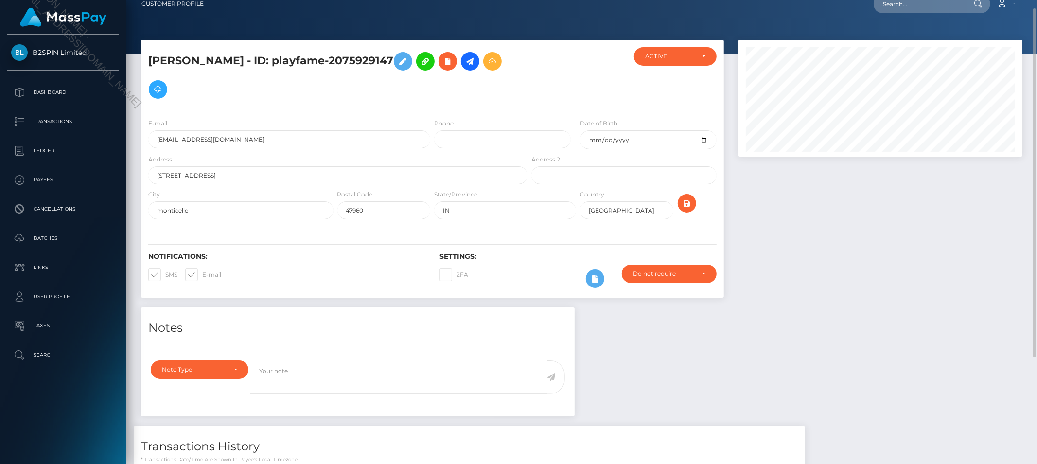
scroll to position [0, 0]
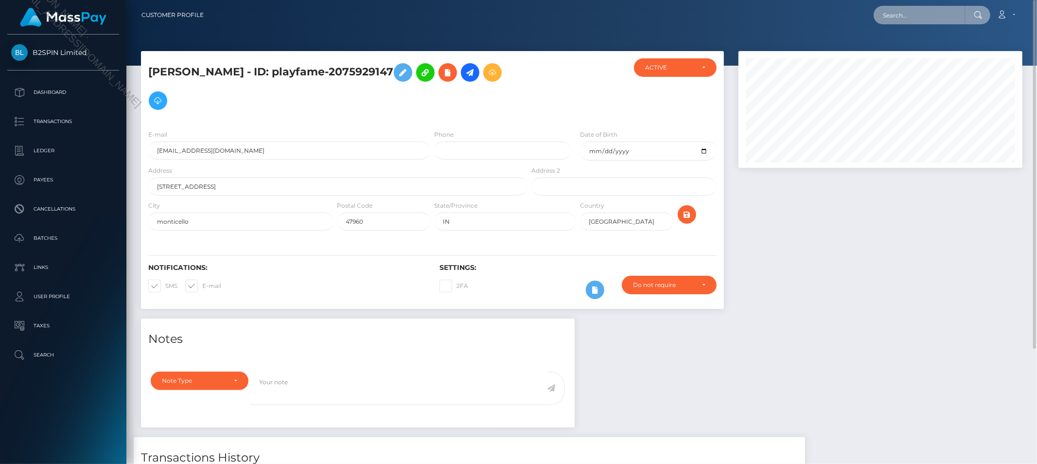
click at [931, 20] on input "text" at bounding box center [919, 15] width 91 height 18
paste input "afdbdbbc-708f-4b6e-83df-2b90770ab694"
type input "afdbdbbc-708f-4b6e-83df-2b90770ab694"
click at [913, 51] on link "WILLIE ELAINE MAYS" at bounding box center [913, 50] width 78 height 18
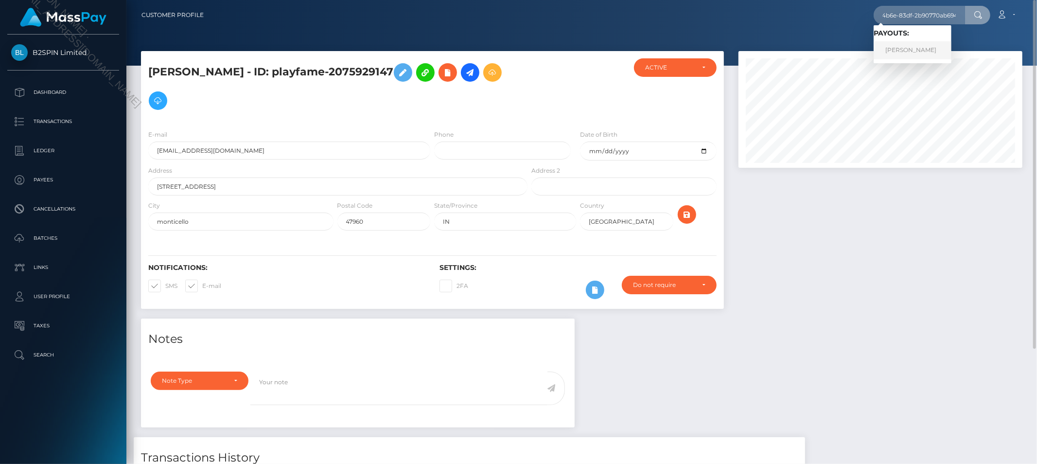
scroll to position [0, 0]
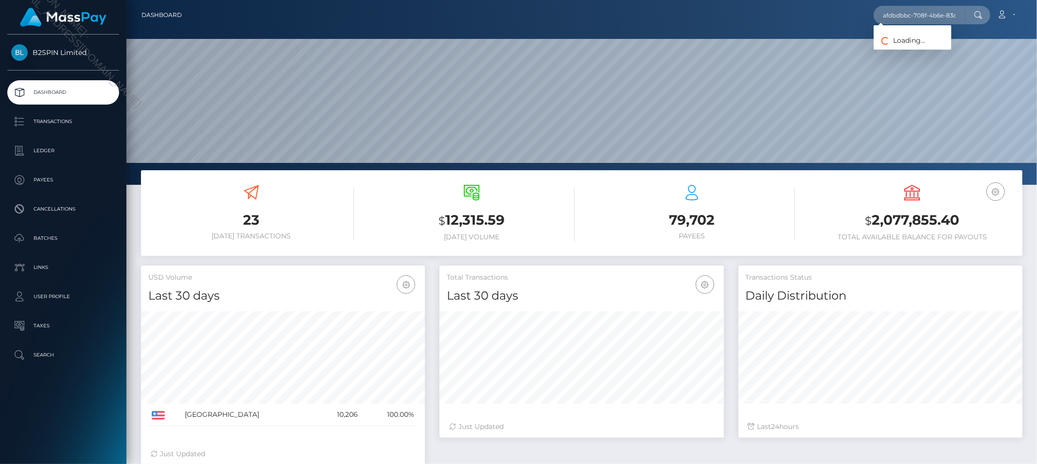
scroll to position [172, 284]
type input "afdbdbbc-708f-4b6e-83df-2b90770ab694"
click at [928, 46] on link "[PERSON_NAME]" at bounding box center [913, 50] width 78 height 18
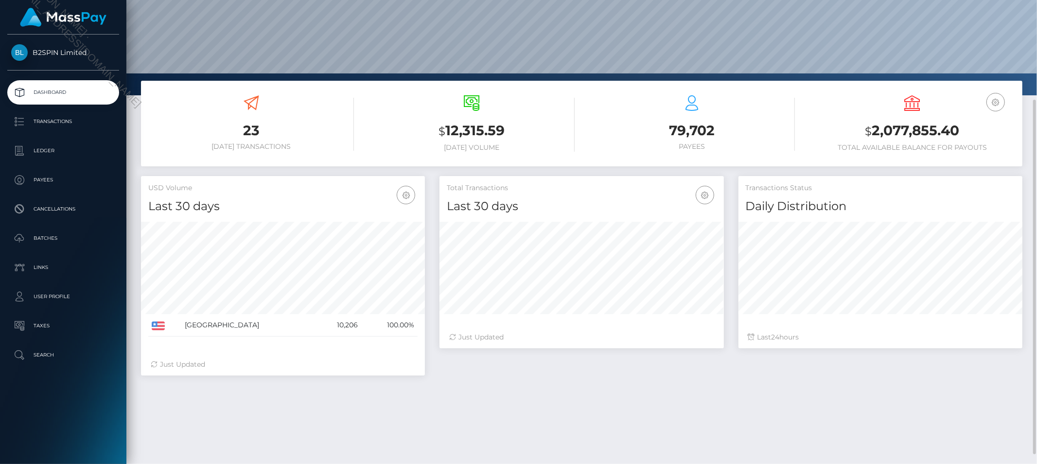
scroll to position [144, 0]
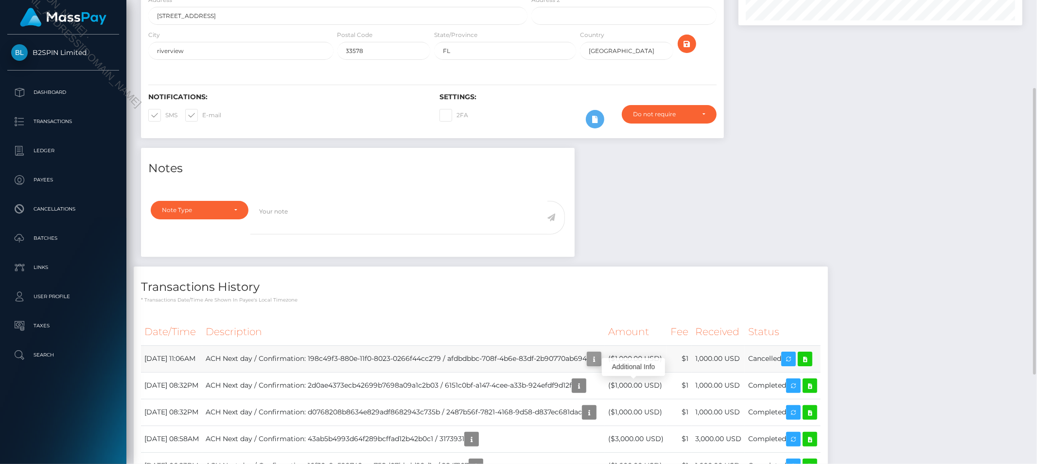
scroll to position [117, 284]
click at [600, 365] on icon "button" at bounding box center [594, 359] width 12 height 12
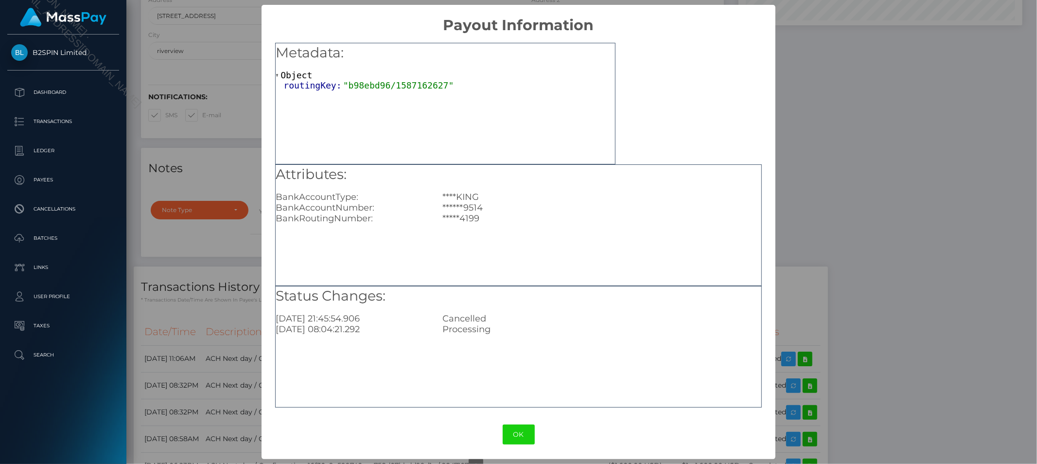
click at [869, 176] on div "× Payout Information Metadata: Object routingKey: "b98ebd96/1587162627" Attribu…" at bounding box center [518, 232] width 1037 height 464
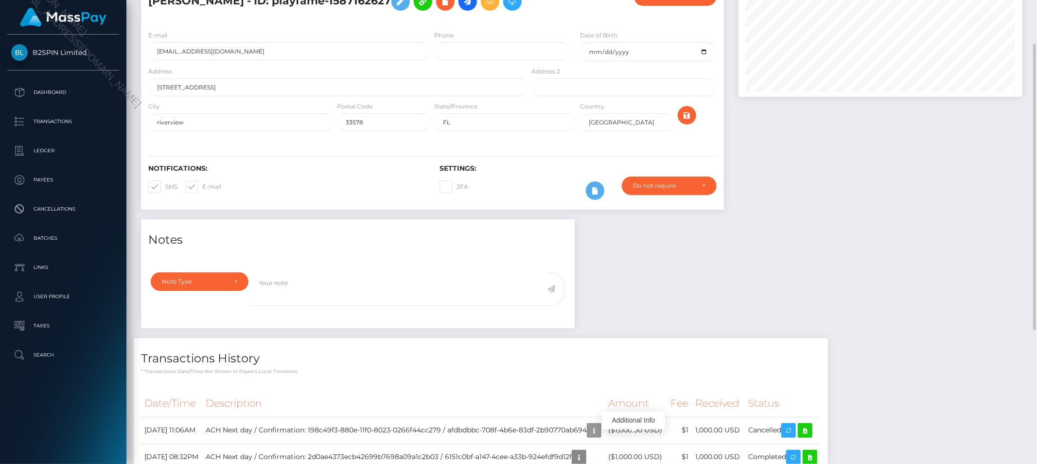
scroll to position [0, 0]
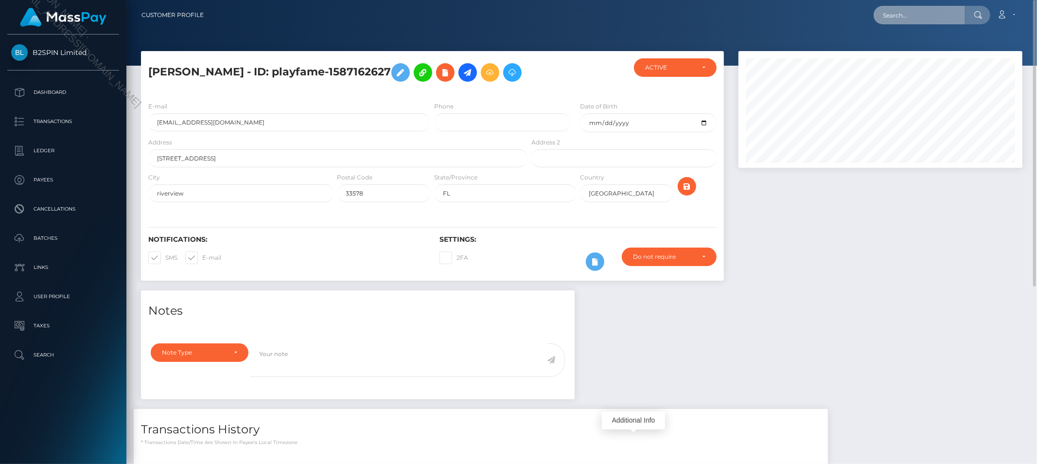
click at [911, 13] on input "text" at bounding box center [919, 15] width 91 height 18
paste input "b687c64c-050d-4688-9d04-669b5ad3d95f"
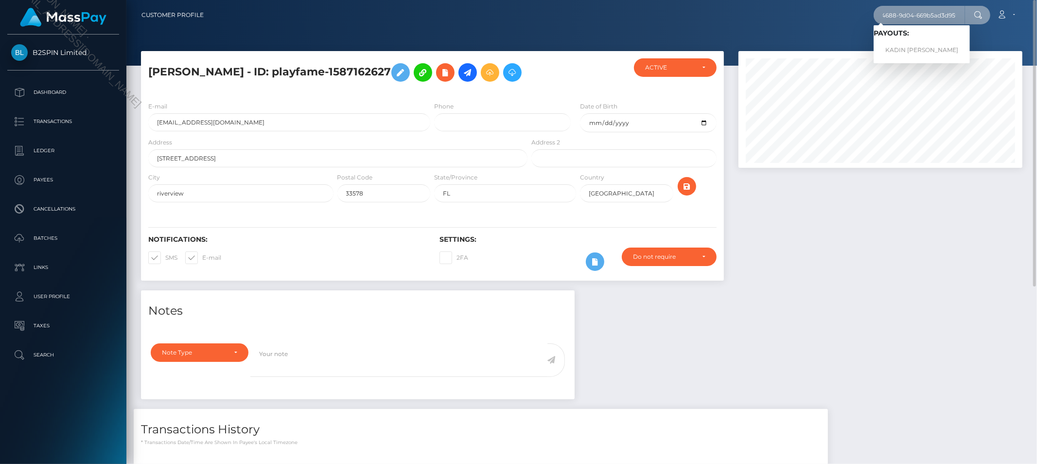
type input "b687c64c-050d-4688-9d04-669b5ad3d95f"
click at [910, 50] on link "KADIN [PERSON_NAME]" at bounding box center [922, 50] width 96 height 18
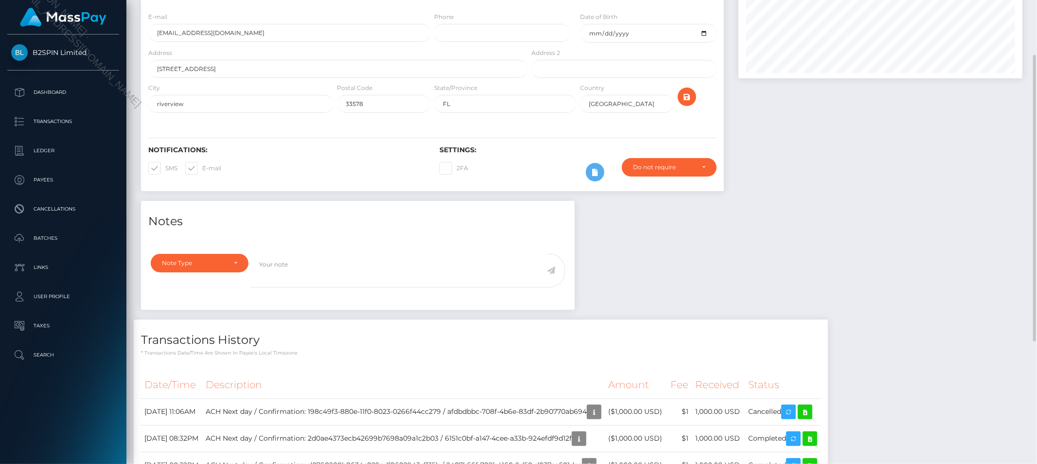
scroll to position [161, 0]
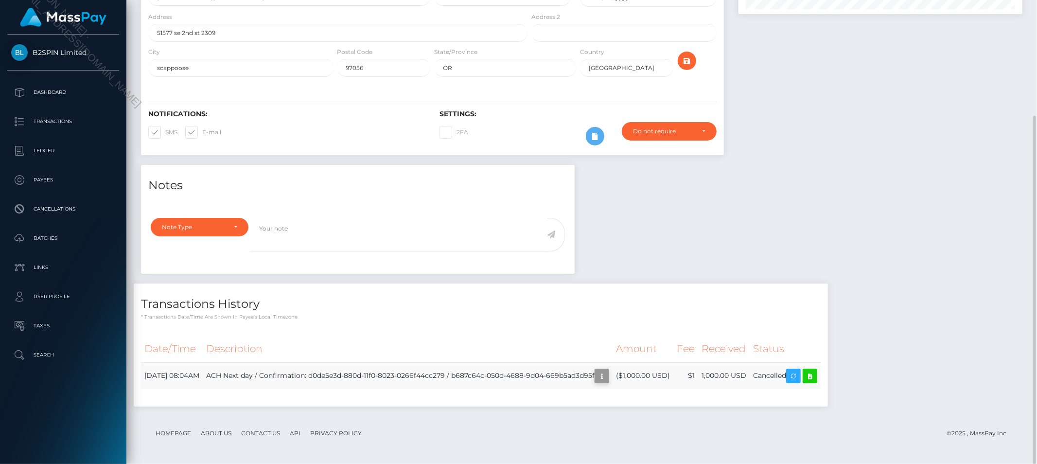
scroll to position [117, 284]
click at [608, 378] on icon "button" at bounding box center [602, 376] width 12 height 12
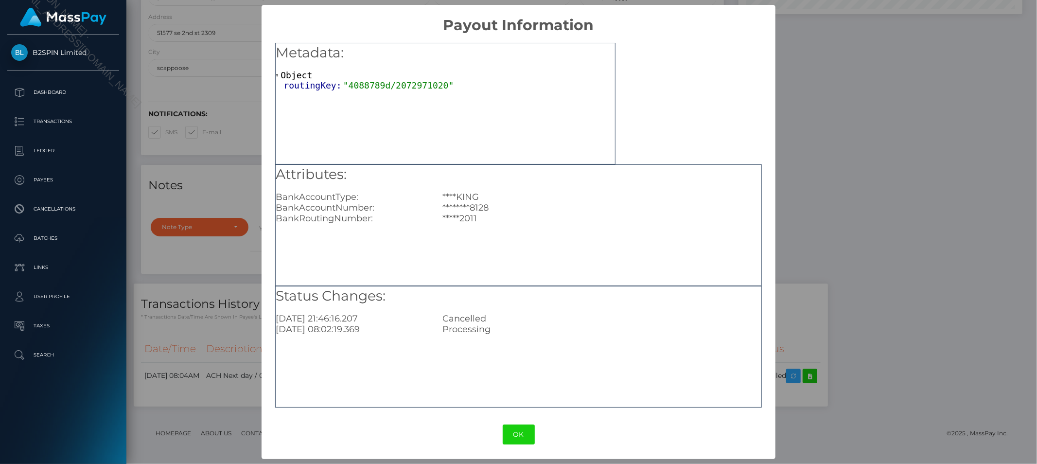
click at [838, 149] on div "× Payout Information Metadata: Object routingKey: "4088789d/2072971020" Attribu…" at bounding box center [518, 232] width 1037 height 464
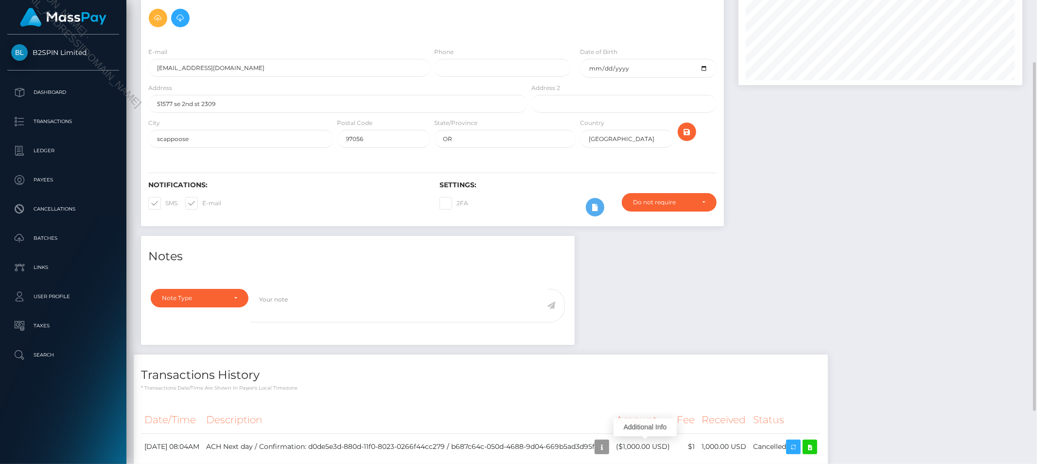
scroll to position [11, 0]
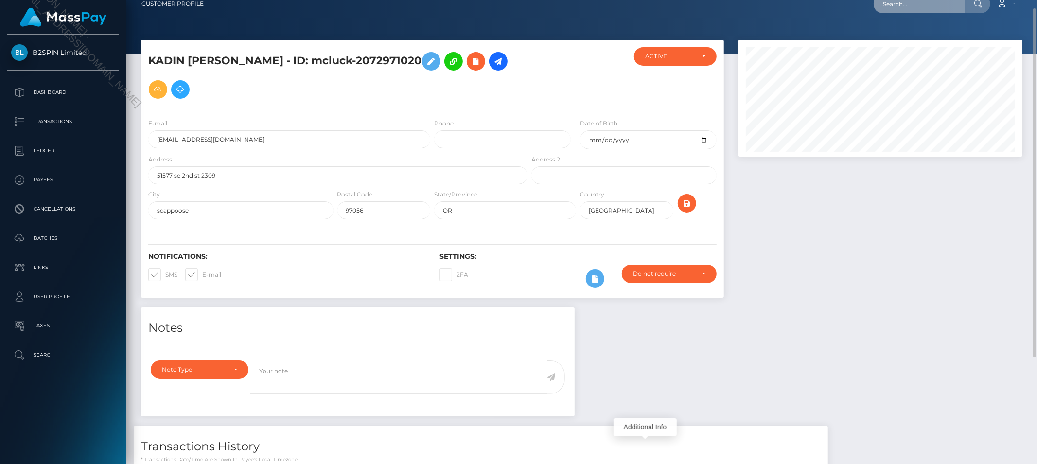
click at [932, 10] on input "text" at bounding box center [919, 4] width 91 height 18
paste input "d5224b27-7549-4dd1-b219-7a875a3cd78f"
type input "d5224b27-7549-4dd1-b219-7a875a3cd78f"
click at [920, 33] on link "[PERSON_NAME]" at bounding box center [913, 39] width 78 height 18
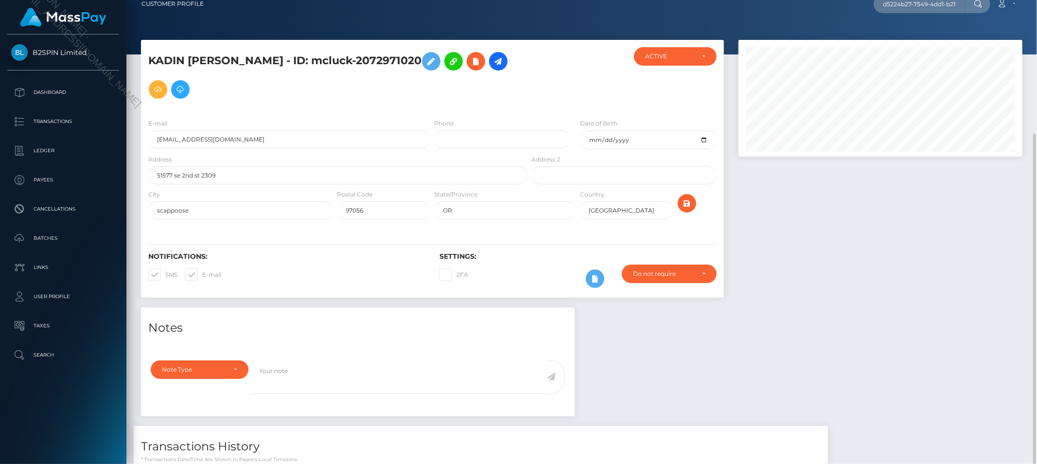
scroll to position [83, 0]
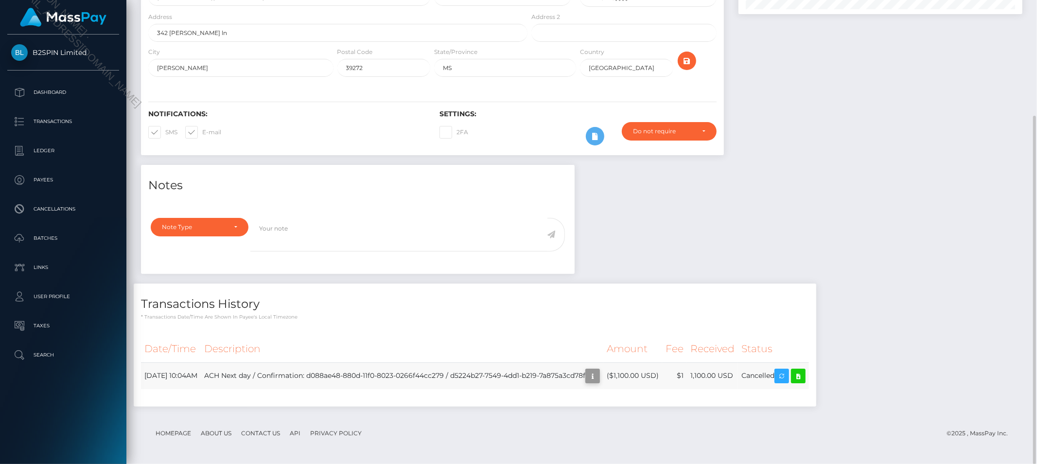
scroll to position [117, 284]
click at [598, 376] on icon "button" at bounding box center [593, 376] width 12 height 12
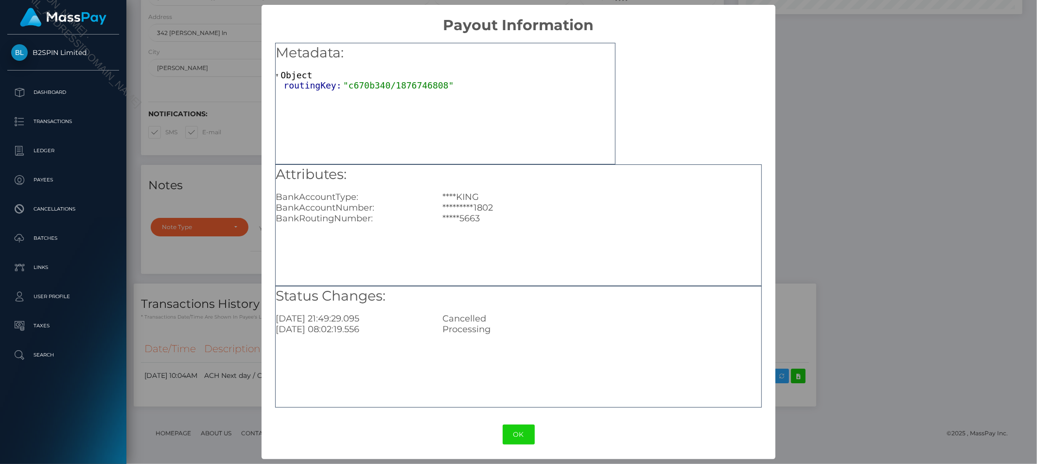
click at [918, 196] on div "× Payout Information Metadata: Object routingKey: "c670b340/1876746808" Attribu…" at bounding box center [518, 232] width 1037 height 464
